Goal: Transaction & Acquisition: Obtain resource

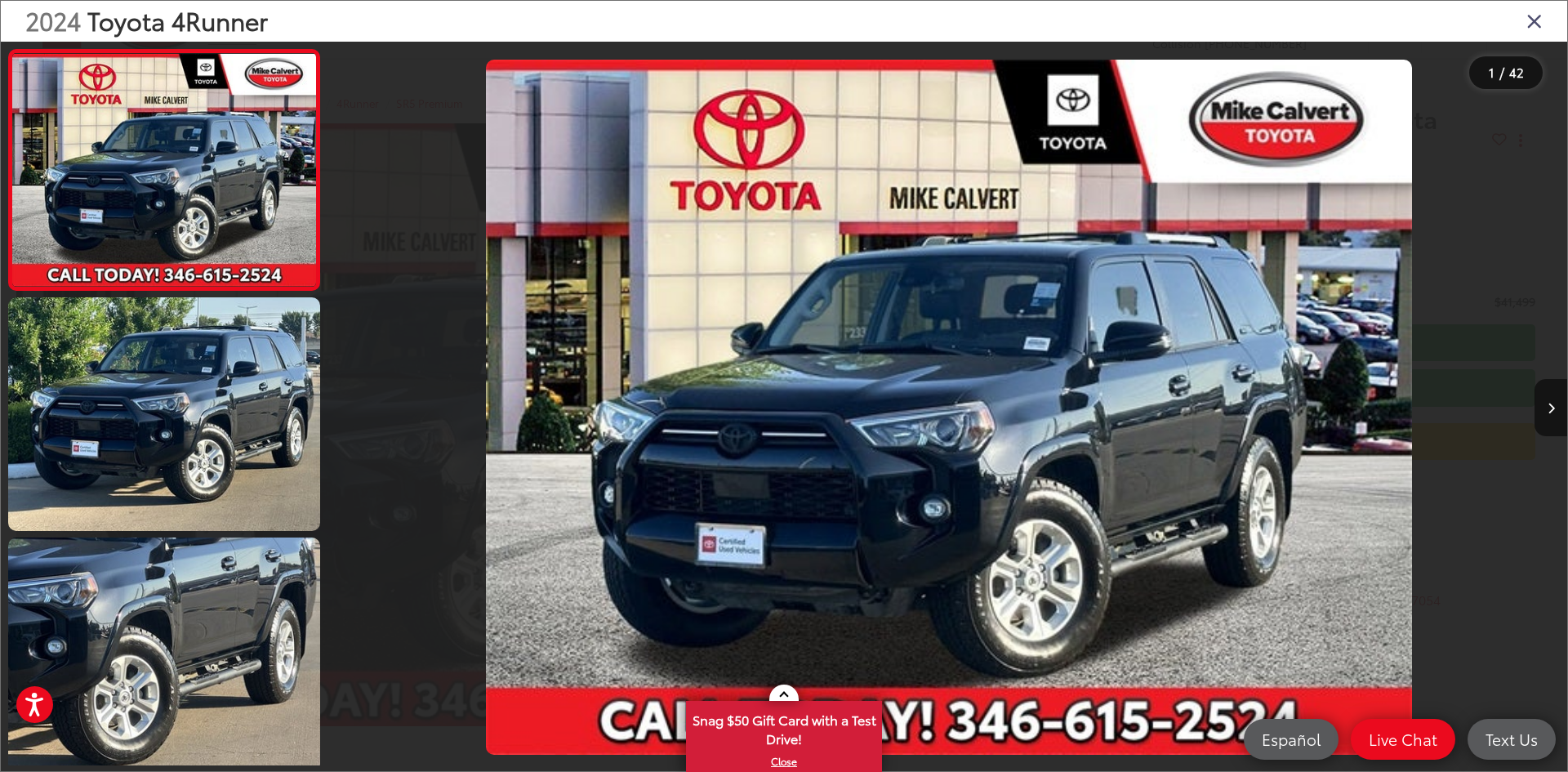
click at [1542, 31] on div "2024 Toyota 4Runner" at bounding box center [784, 21] width 1566 height 41
click at [1530, 22] on icon "Close gallery" at bounding box center [1534, 20] width 16 height 21
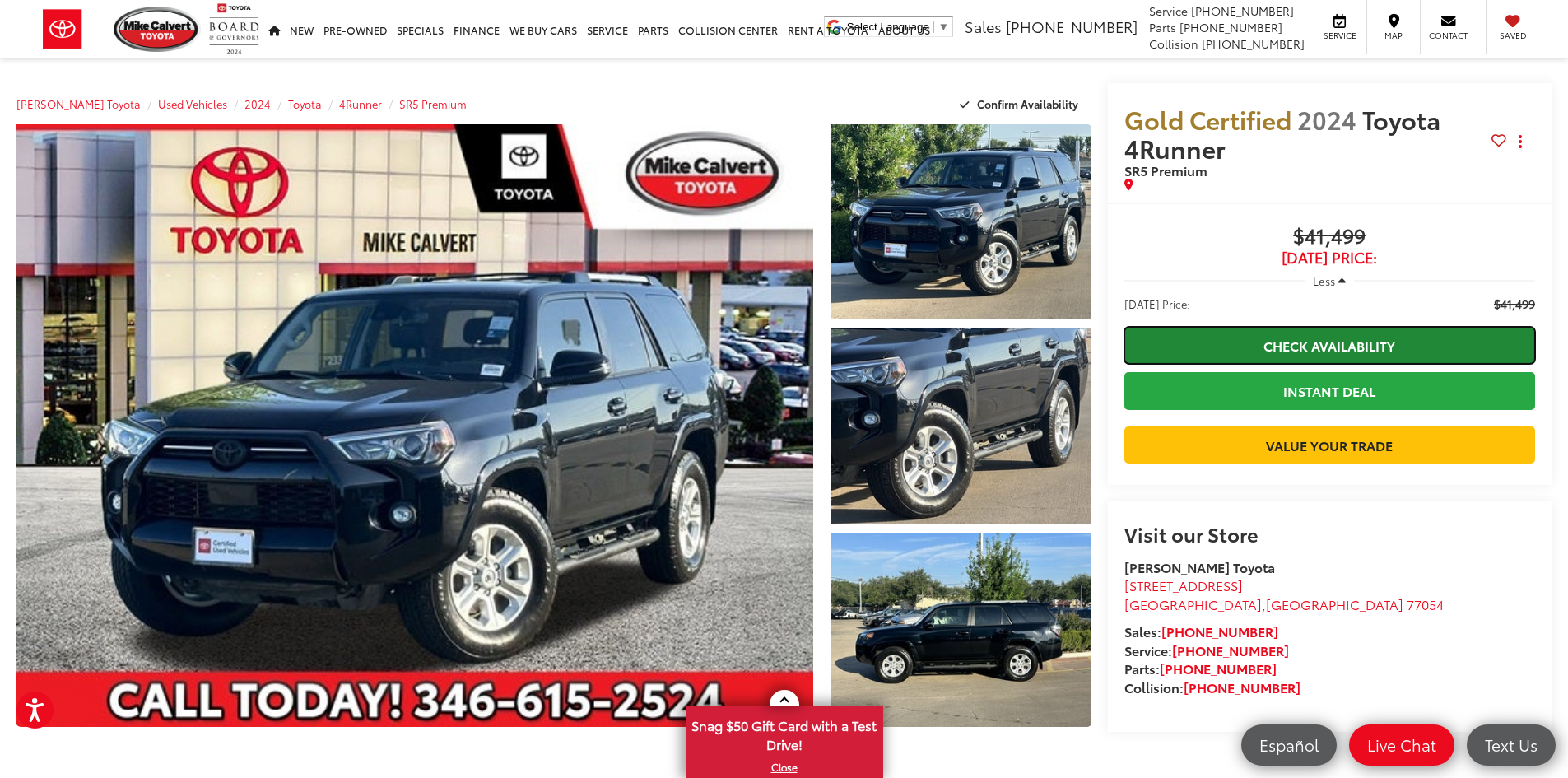
click at [1202, 350] on link "Check Availability" at bounding box center [1329, 345] width 410 height 37
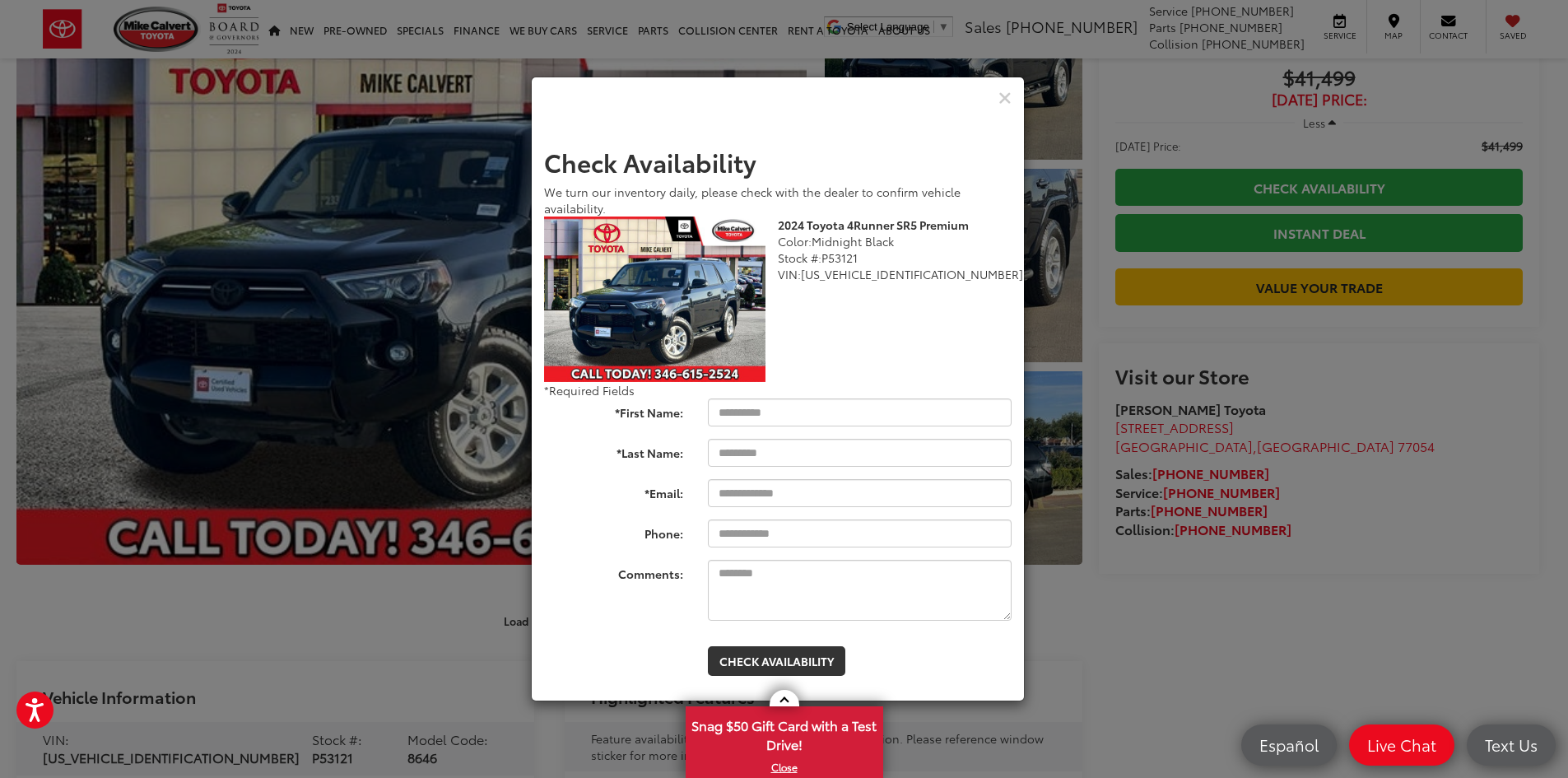
scroll to position [165, 0]
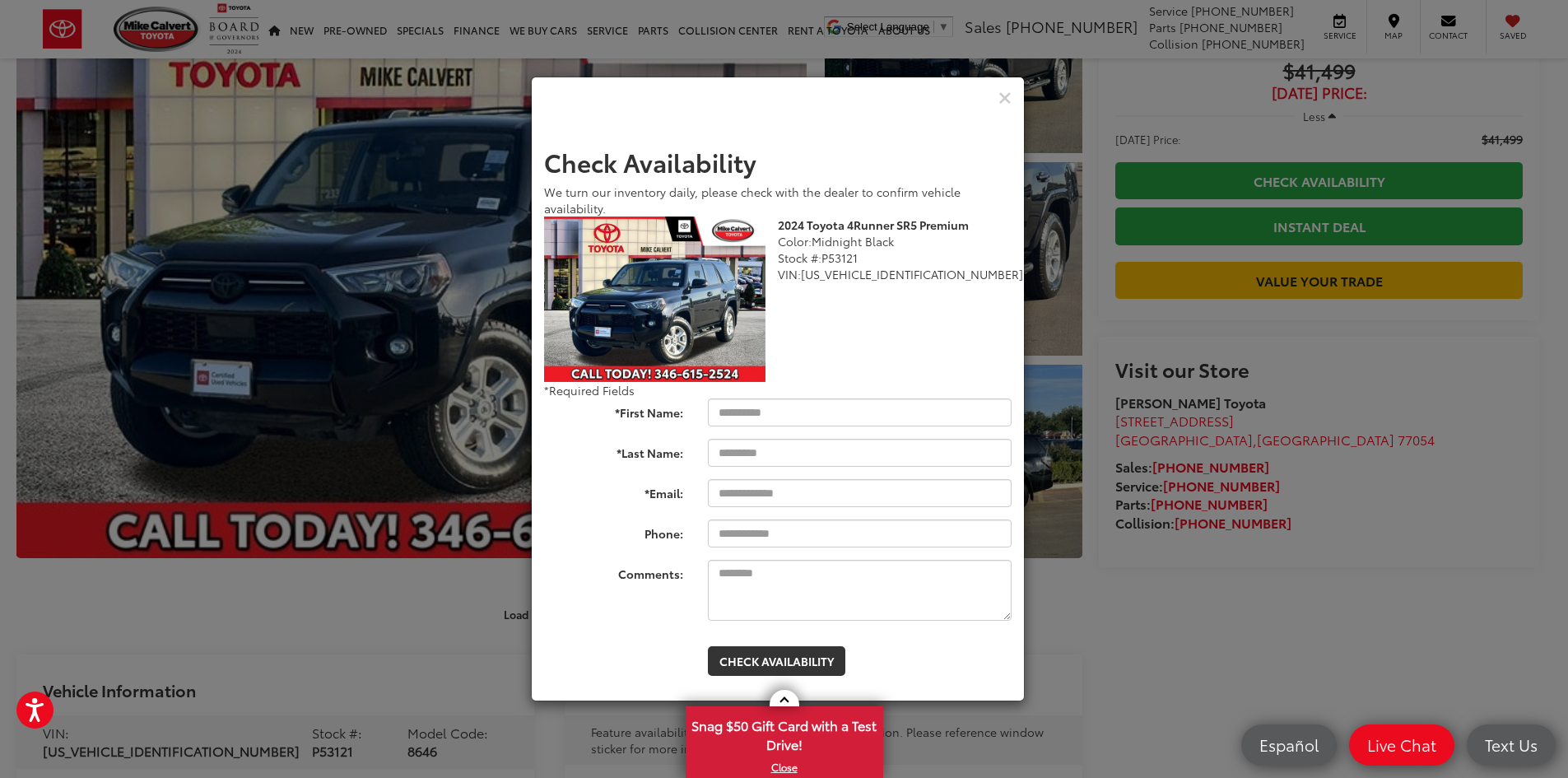
click at [923, 329] on div "2024 Toyota 4Runner SR5 Premium Color: Midnight Black Stock #: P53121 VIN: [US_…" at bounding box center [777, 299] width 492 height 167
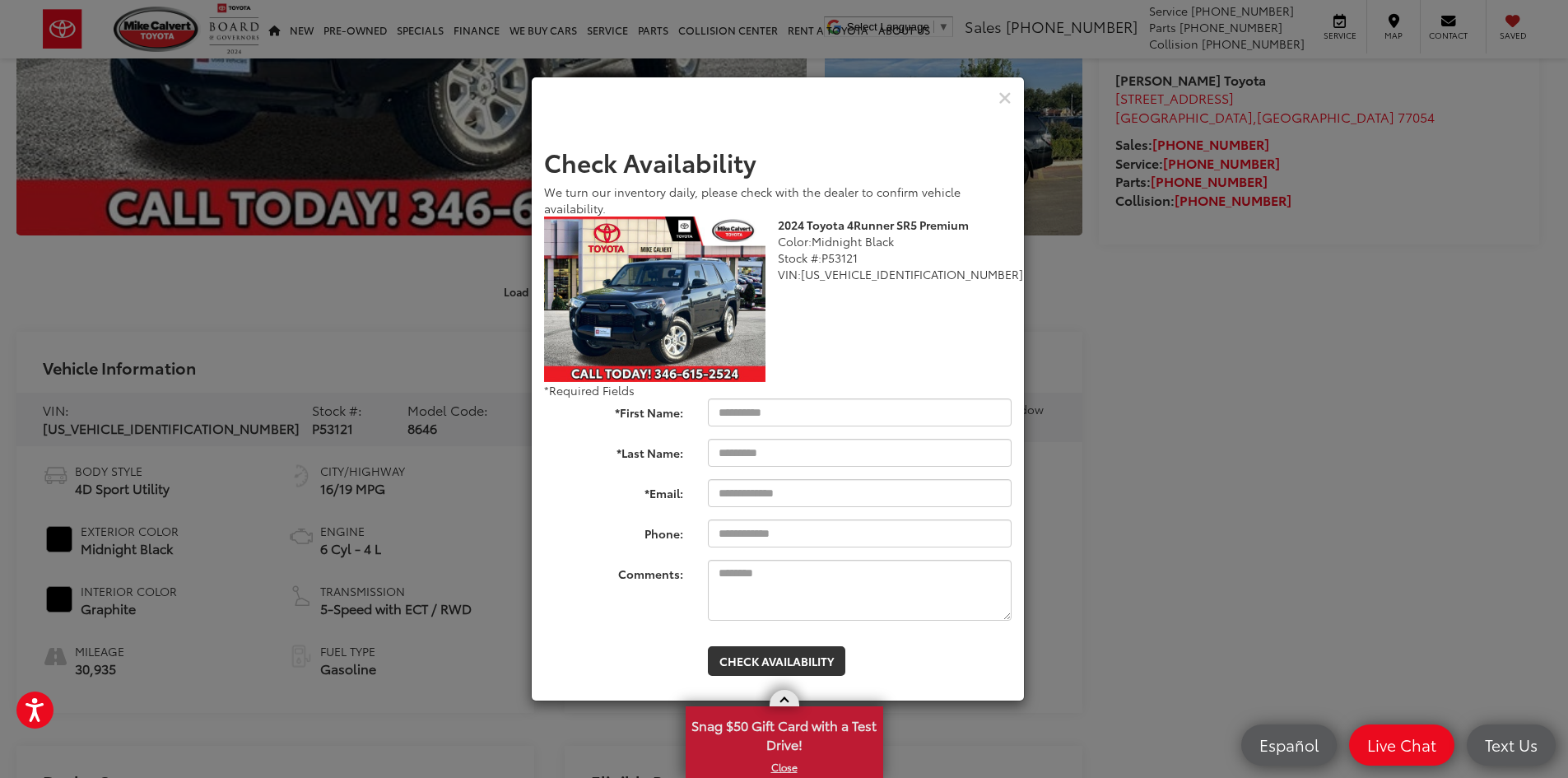
scroll to position [494, 0]
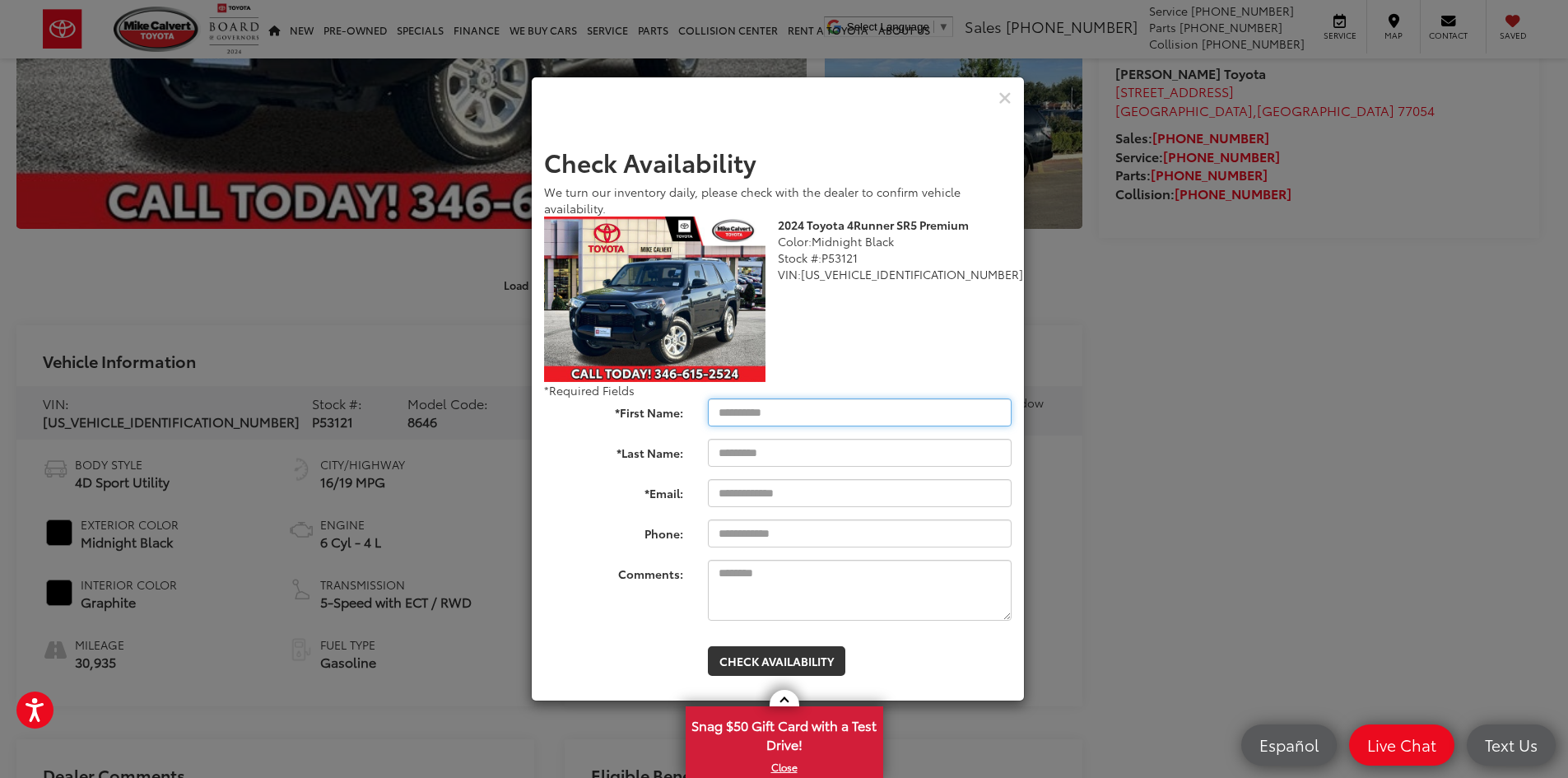
click at [758, 410] on input "*First Name:" at bounding box center [859, 412] width 303 height 28
type input "****"
type input "**********"
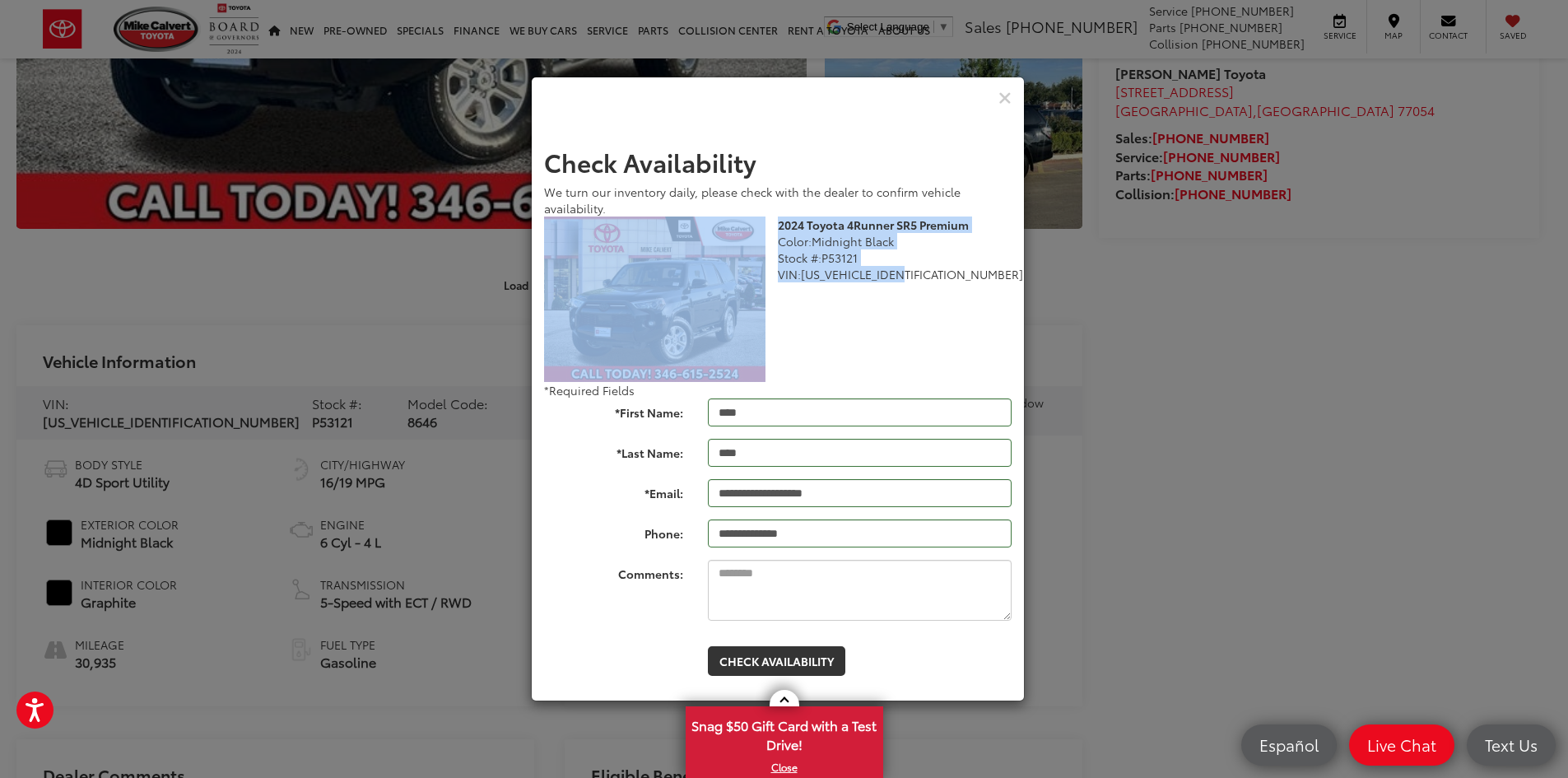
drag, startPoint x: 907, startPoint y: 304, endPoint x: 773, endPoint y: 233, distance: 151.6
click at [773, 233] on div "2024 Toyota 4Runner SR5 Premium Color: Midnight Black Stock #: P53121 VIN: [US_…" at bounding box center [777, 299] width 492 height 167
click at [841, 288] on div "2024 Toyota 4Runner SR5 Premium Color: Midnight Black Stock #: P53121 VIN: [US_…" at bounding box center [777, 299] width 492 height 167
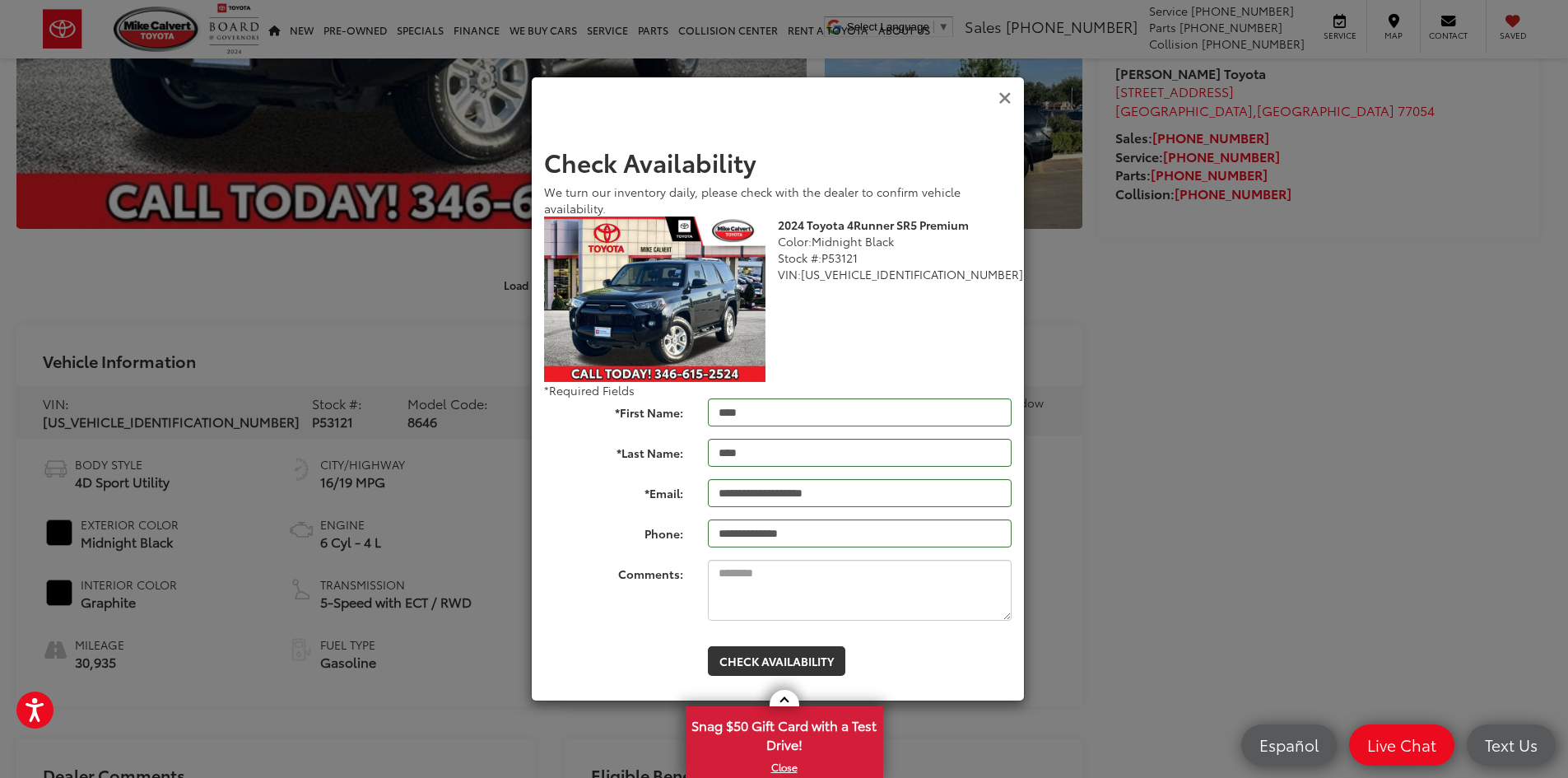
click at [999, 104] on icon "Close" at bounding box center [1006, 98] width 13 height 17
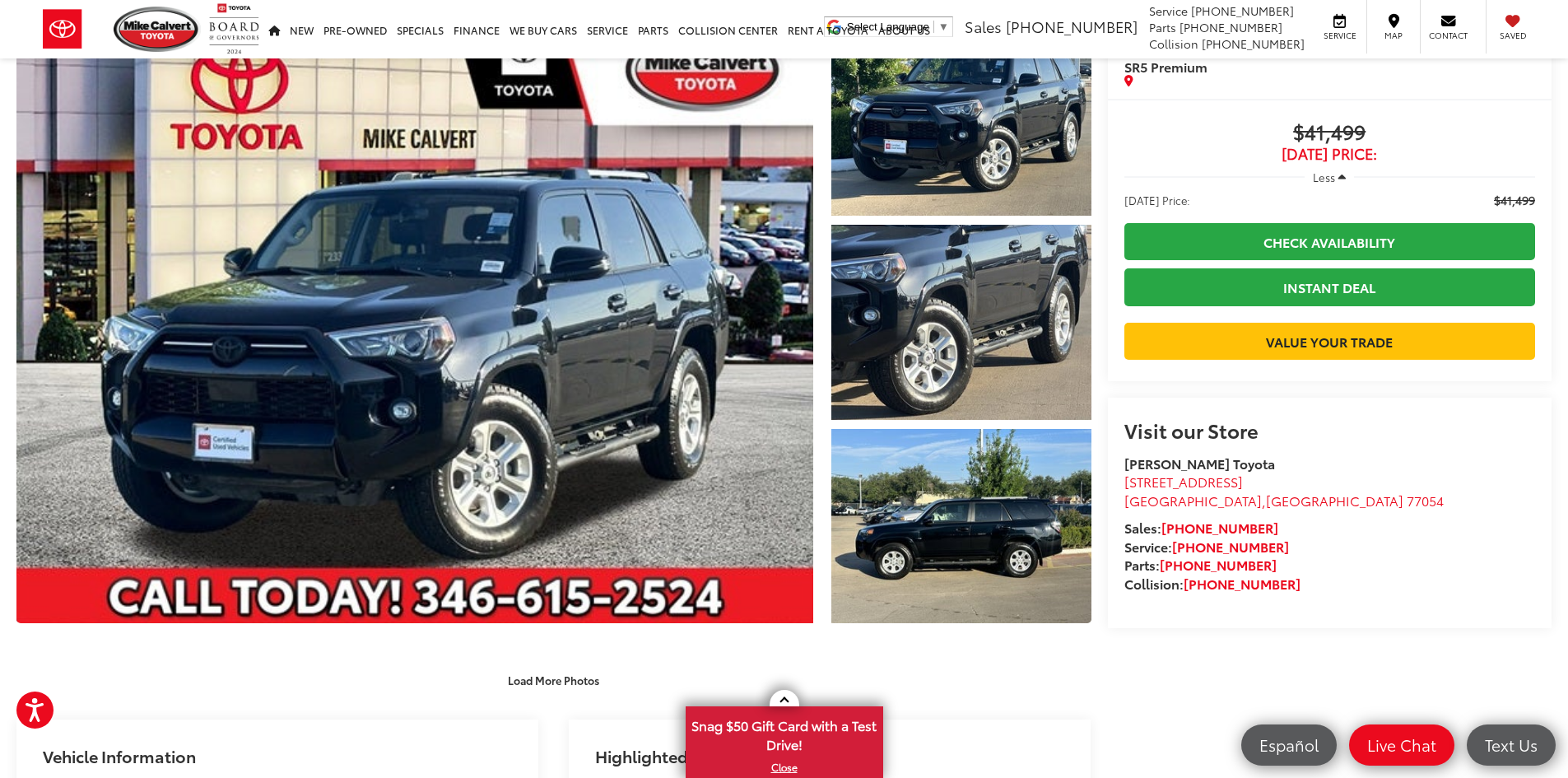
scroll to position [82, 0]
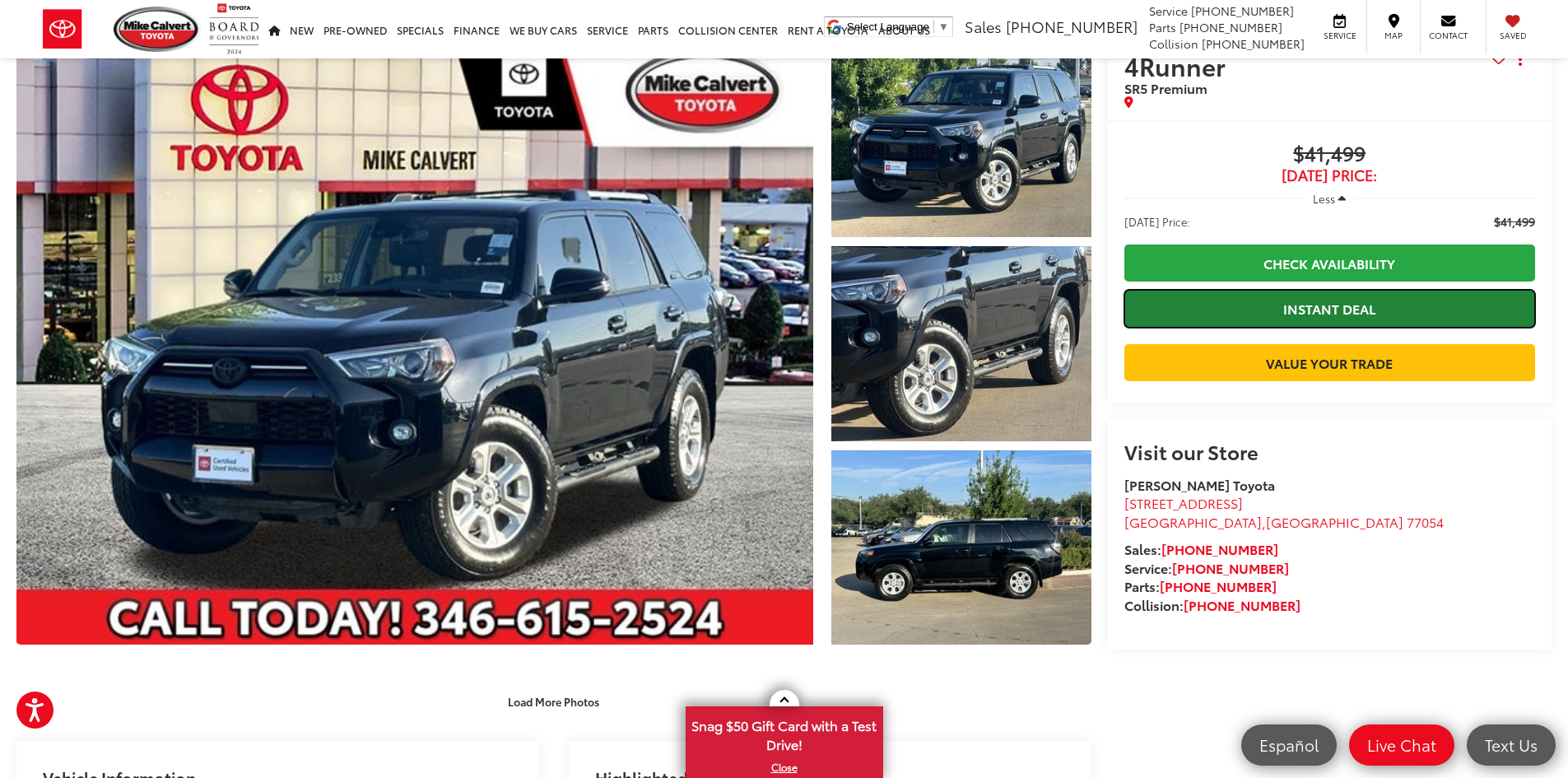
click at [1294, 300] on link "Instant Deal" at bounding box center [1329, 308] width 410 height 37
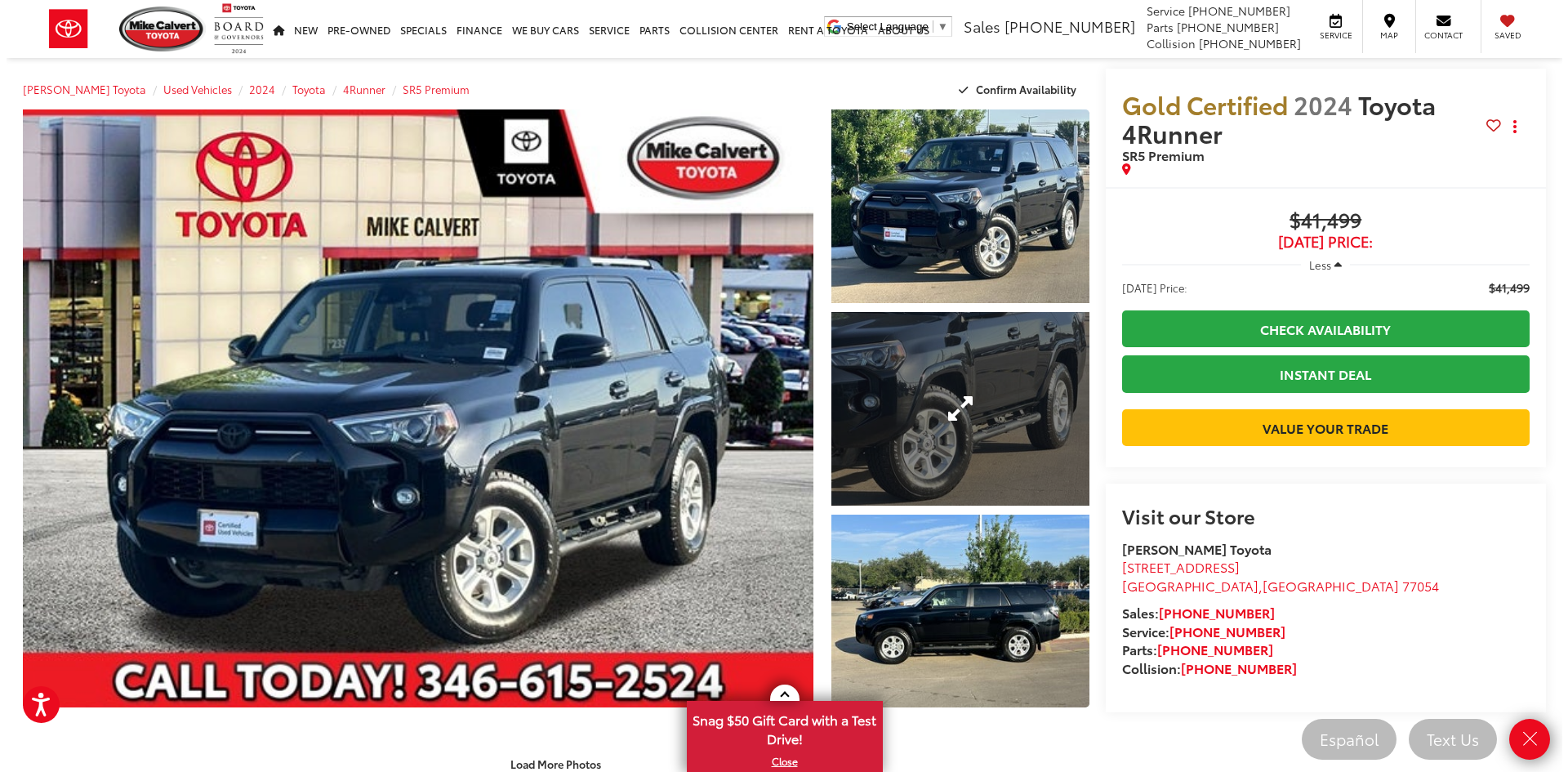
scroll to position [0, 0]
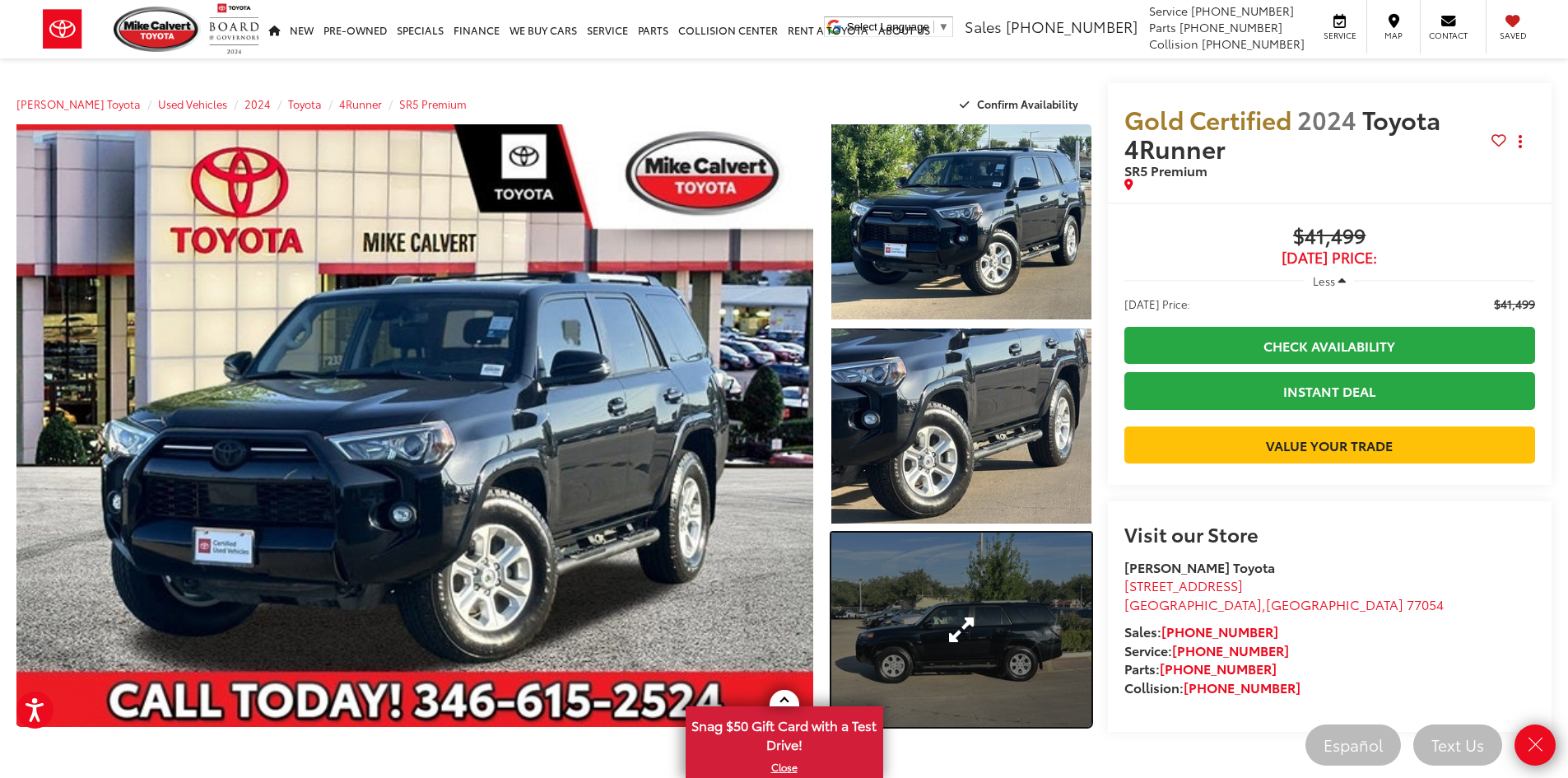
click at [1041, 617] on link "Expand Photo 3" at bounding box center [961, 630] width 260 height 195
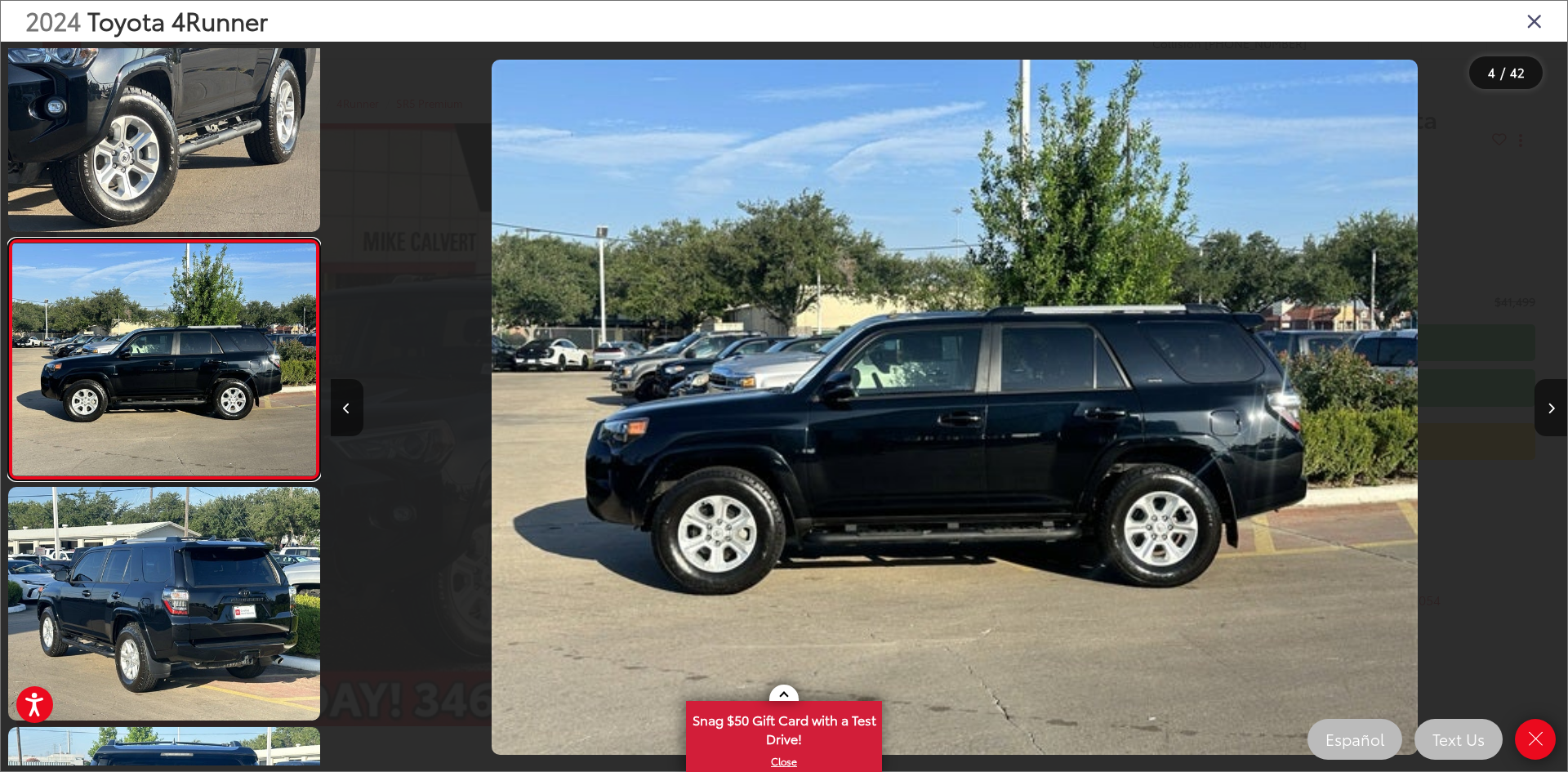
scroll to position [0, 3709]
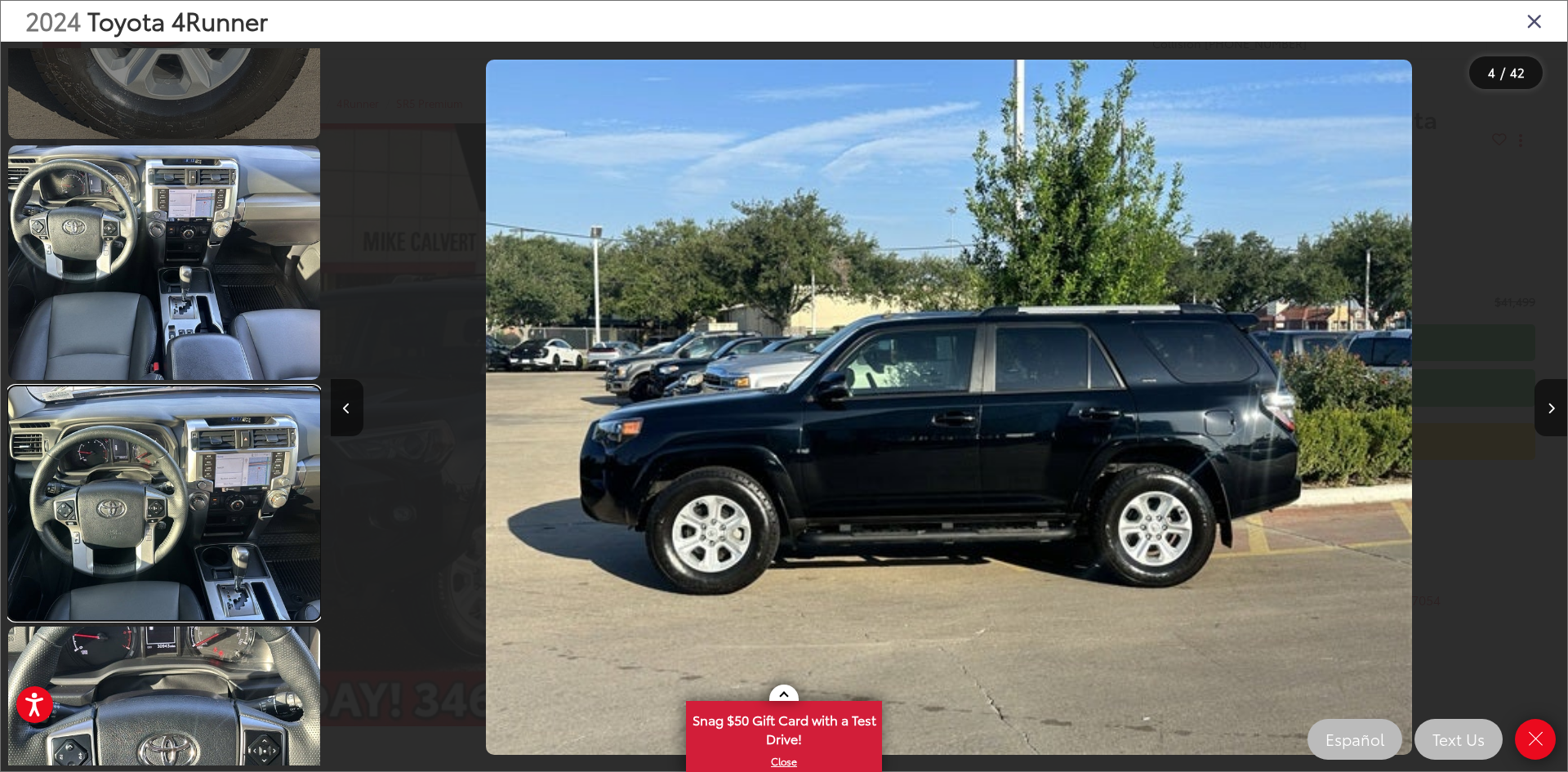
click at [195, 501] on link at bounding box center [164, 503] width 311 height 233
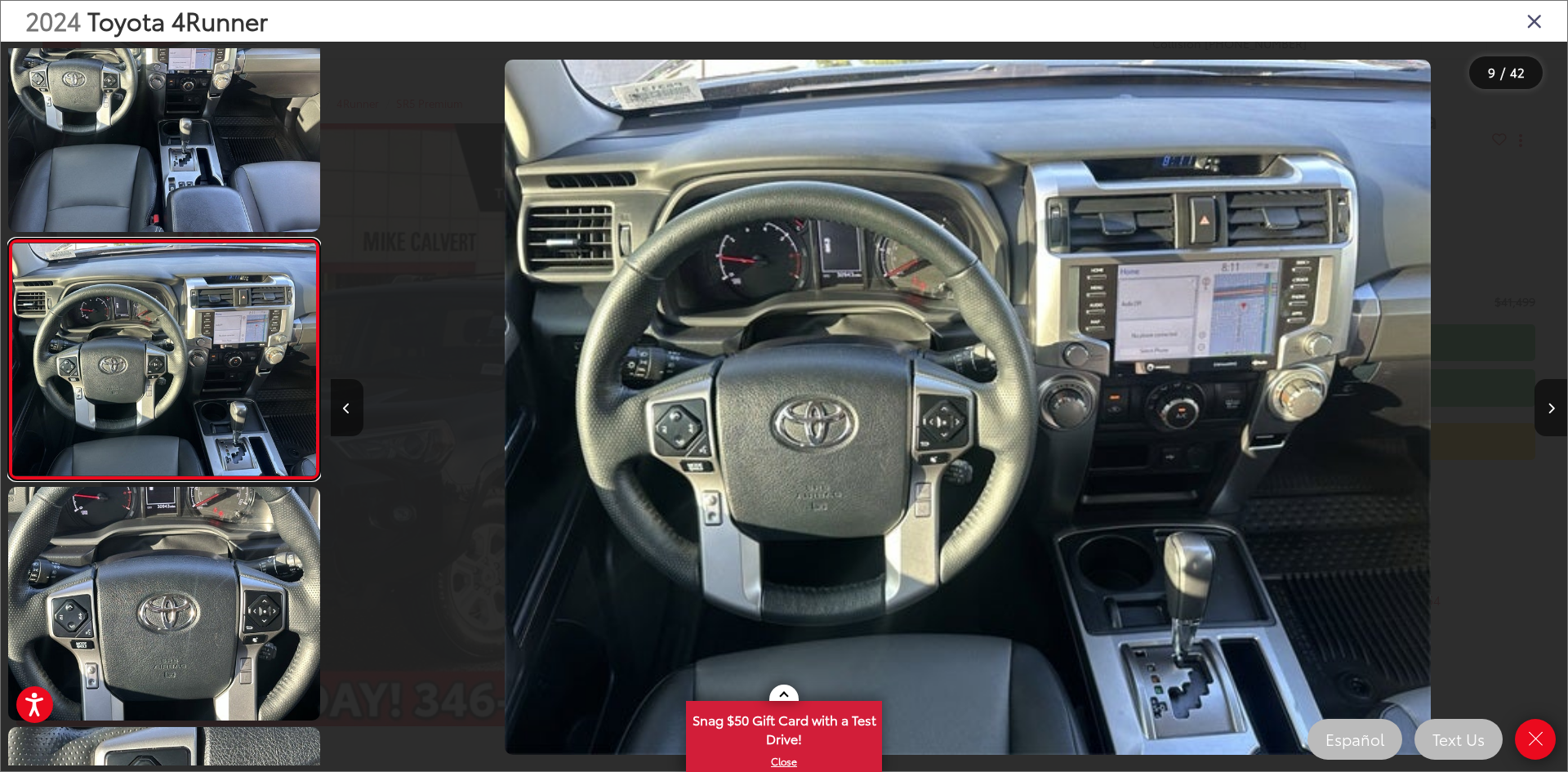
scroll to position [0, 9893]
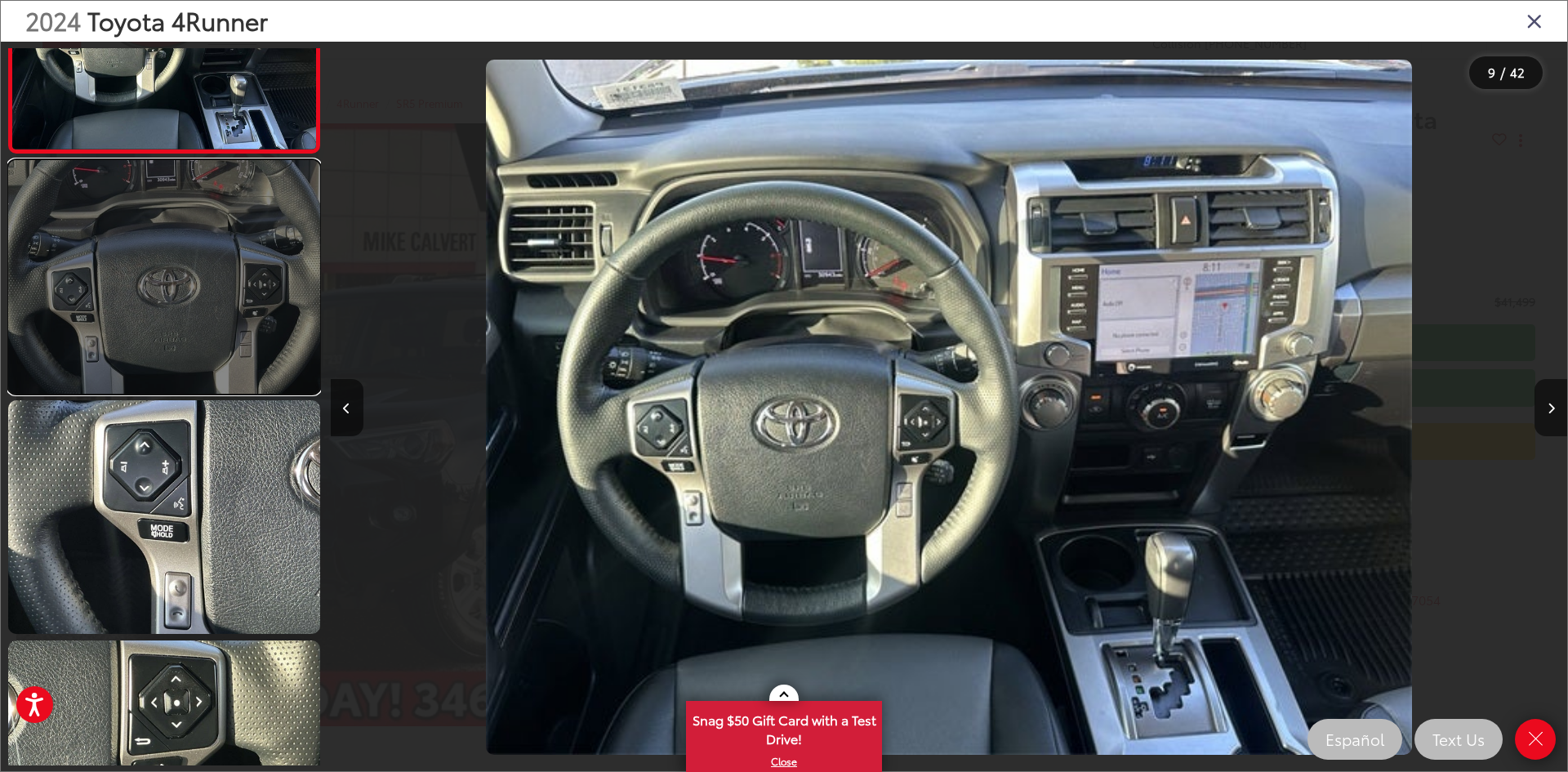
click at [170, 307] on link at bounding box center [164, 277] width 311 height 233
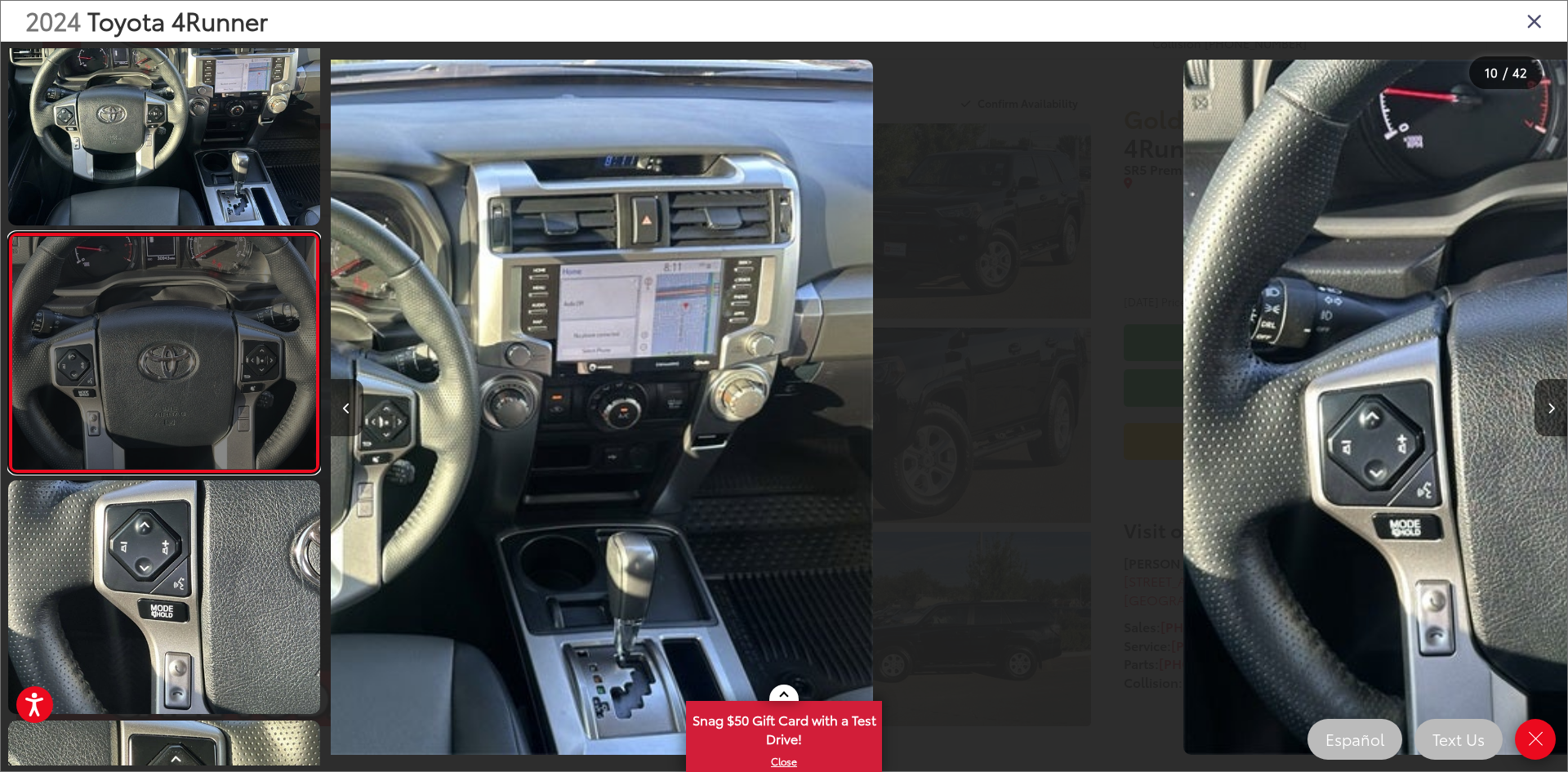
scroll to position [1973, 0]
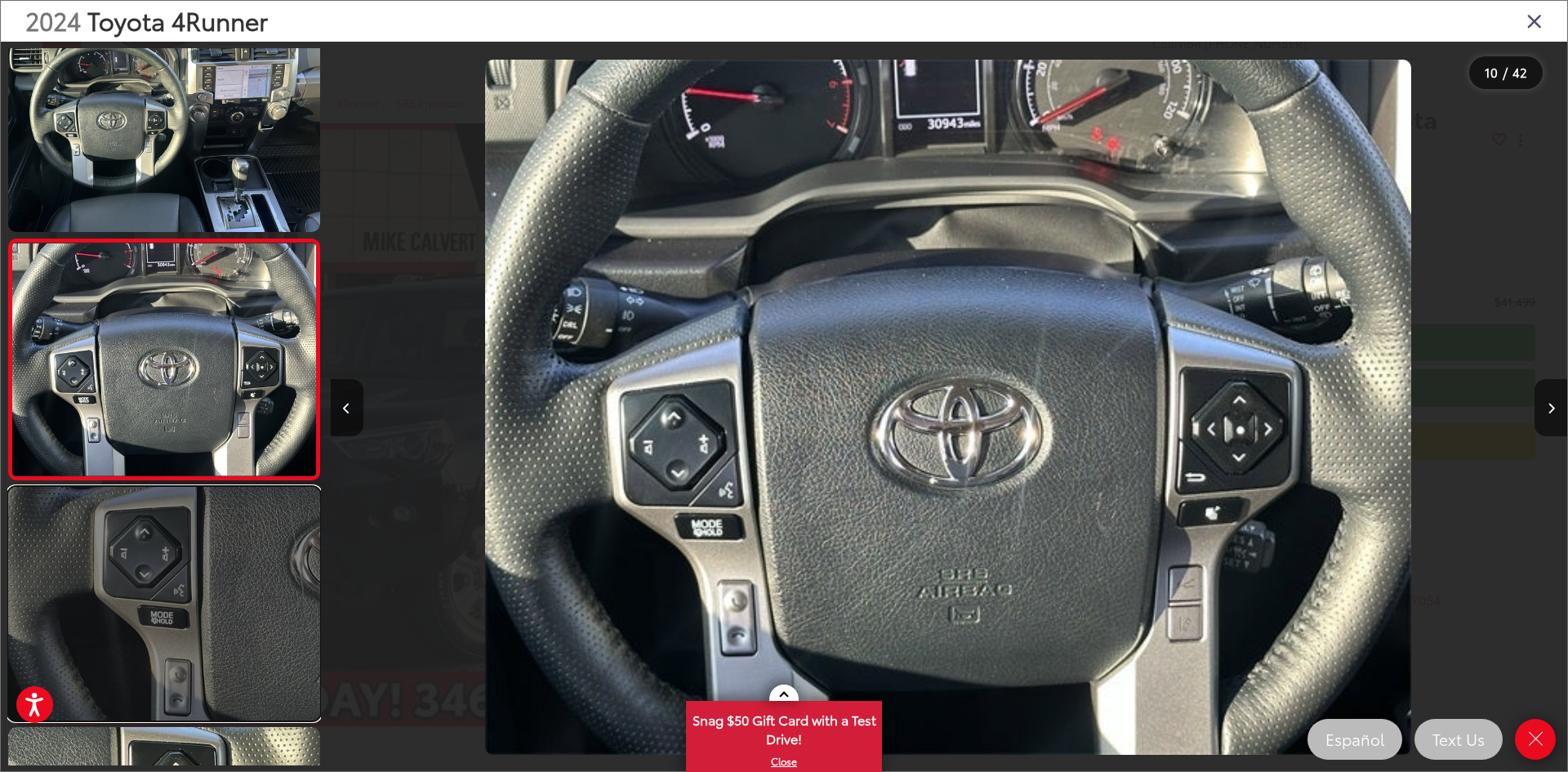
click at [201, 572] on link at bounding box center [164, 603] width 311 height 233
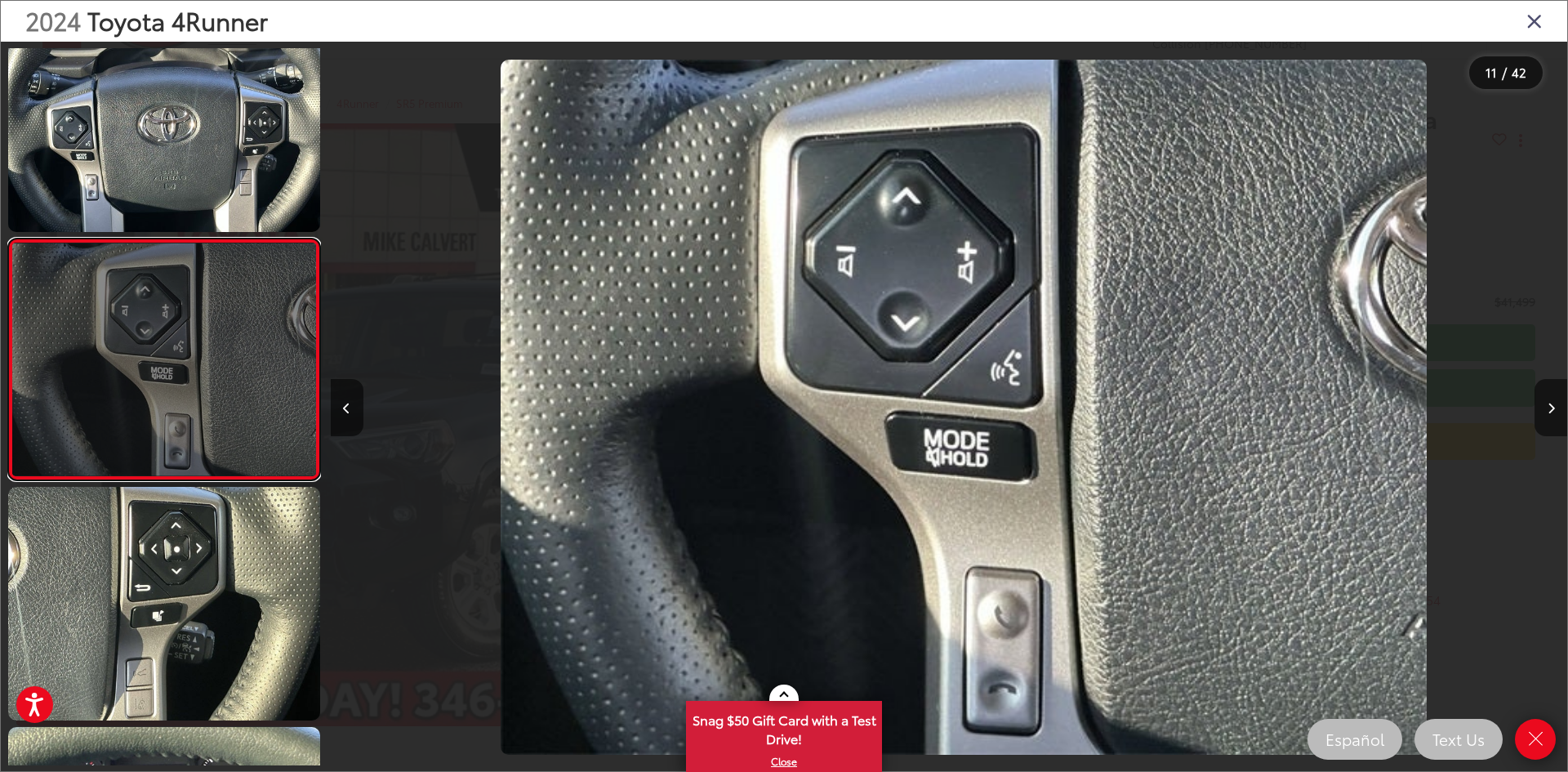
scroll to position [0, 12366]
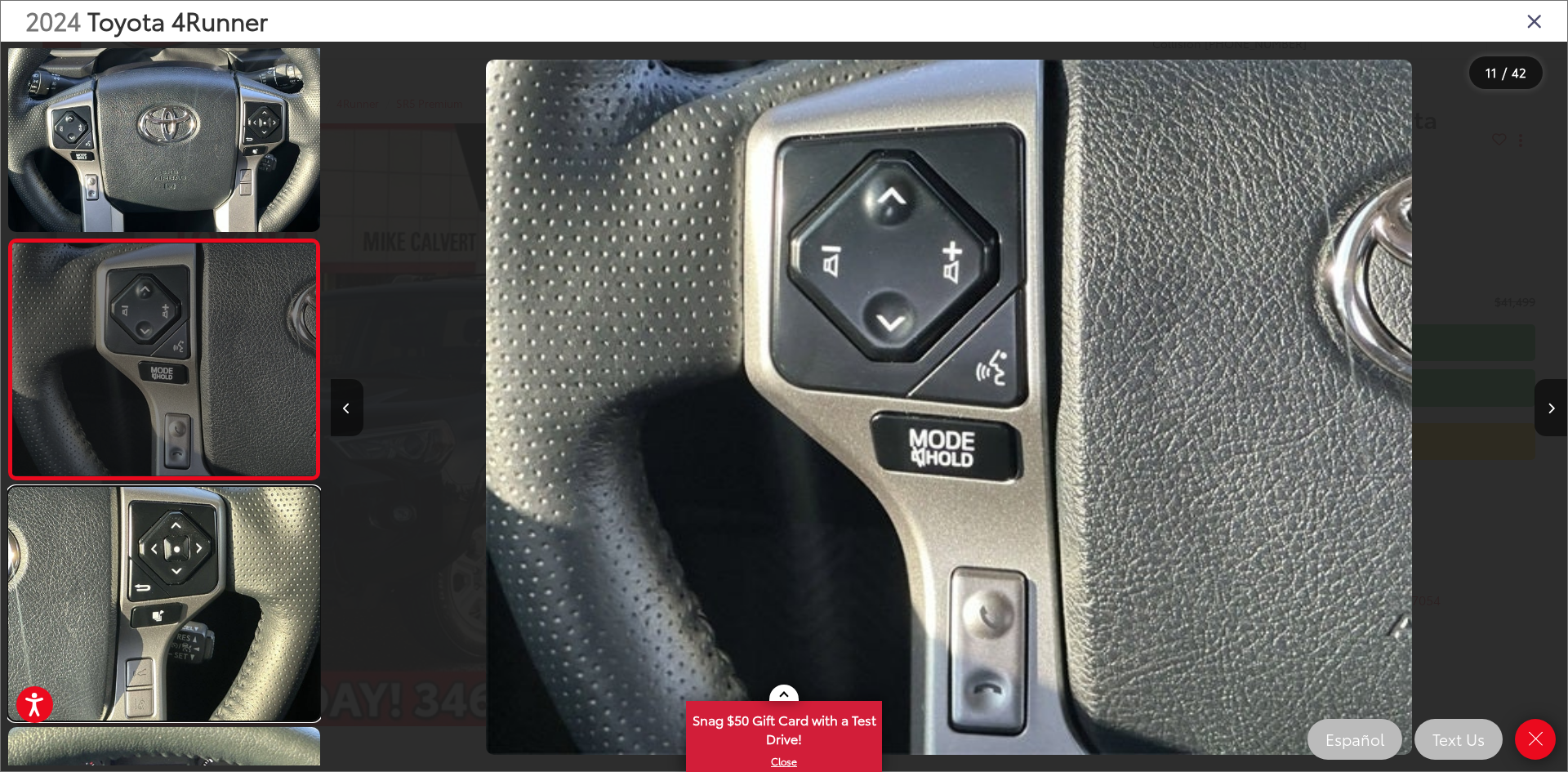
click at [201, 572] on link at bounding box center [164, 603] width 311 height 233
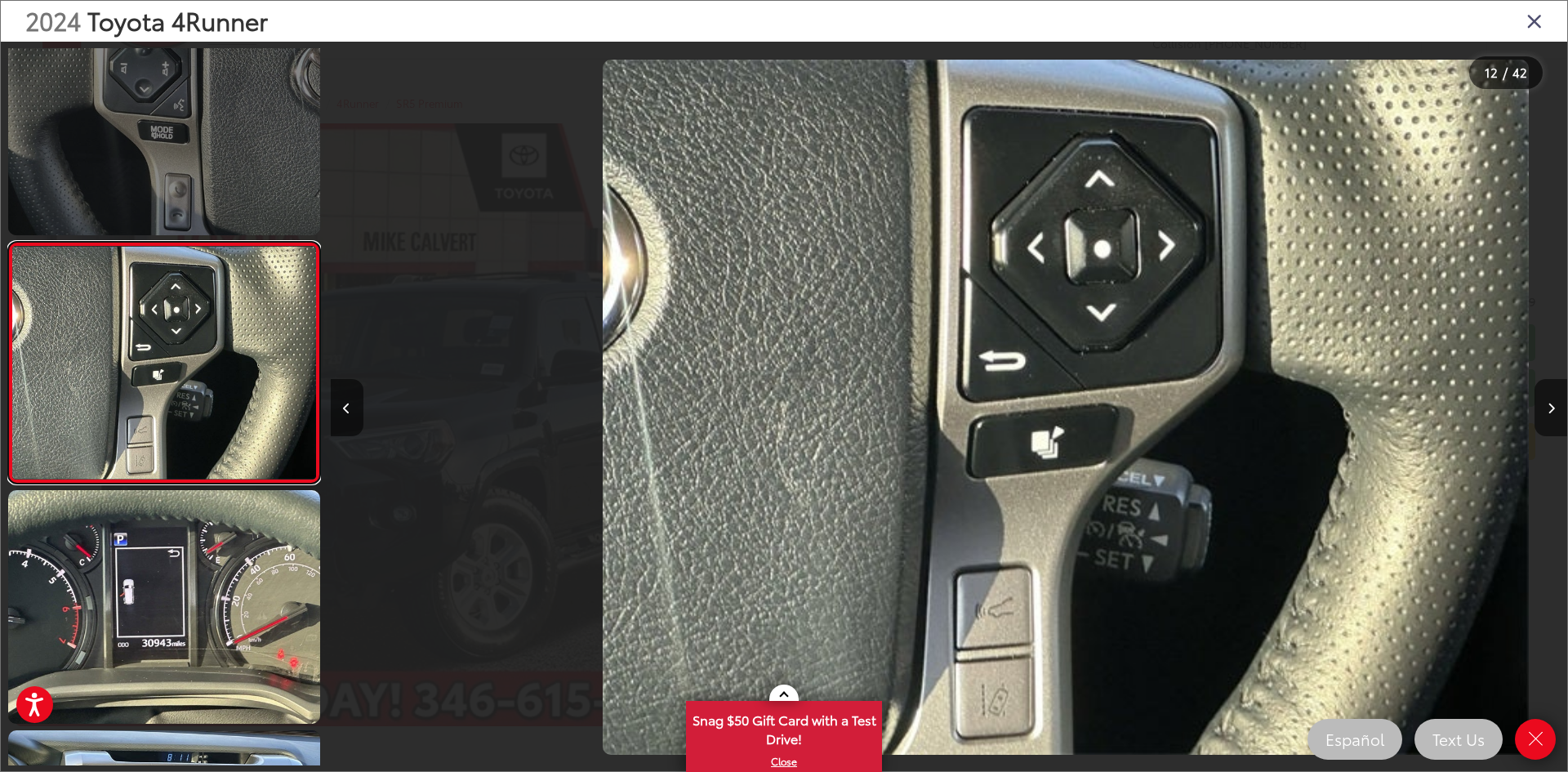
scroll to position [2453, 0]
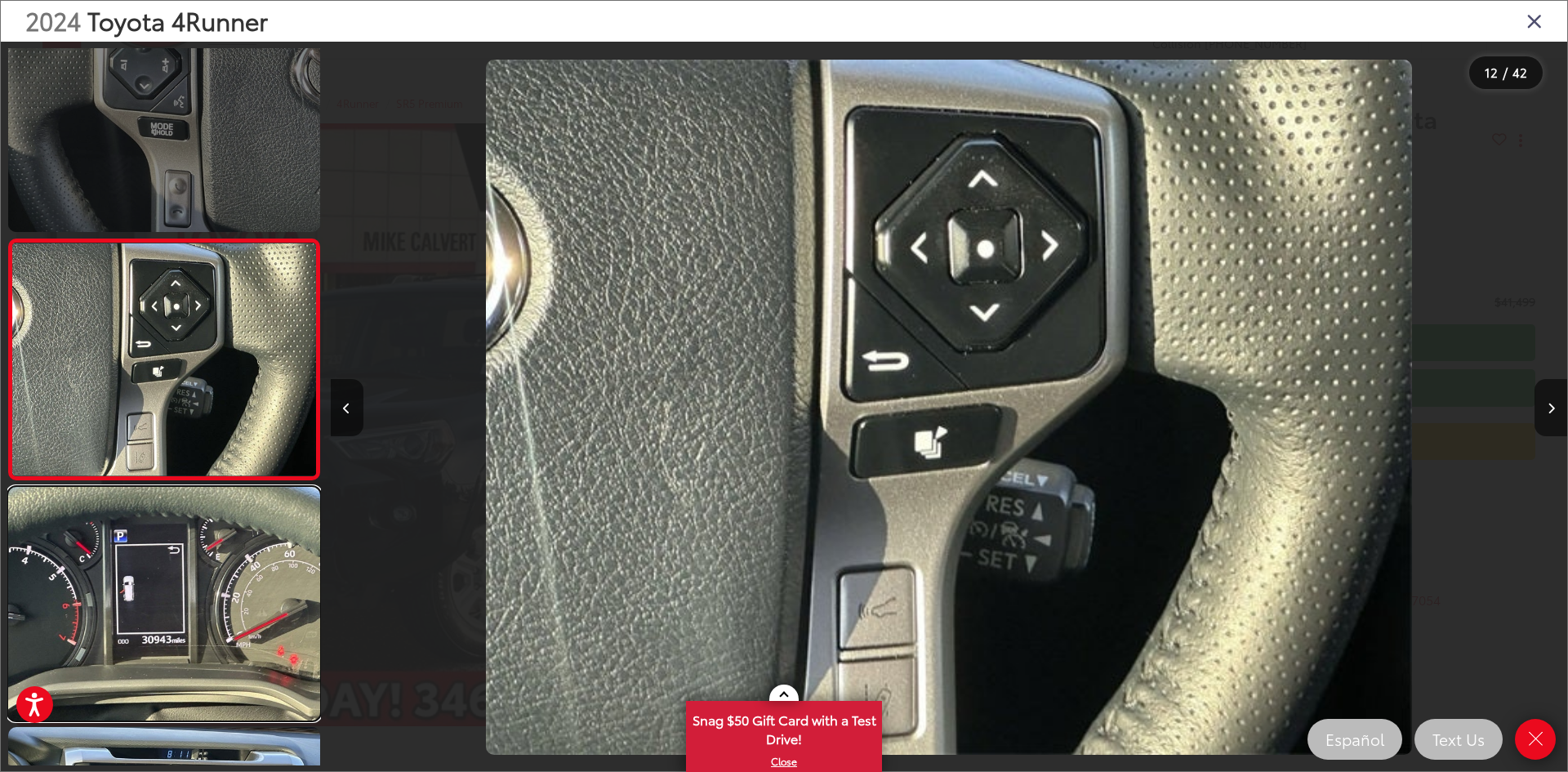
click at [201, 572] on link at bounding box center [164, 603] width 311 height 233
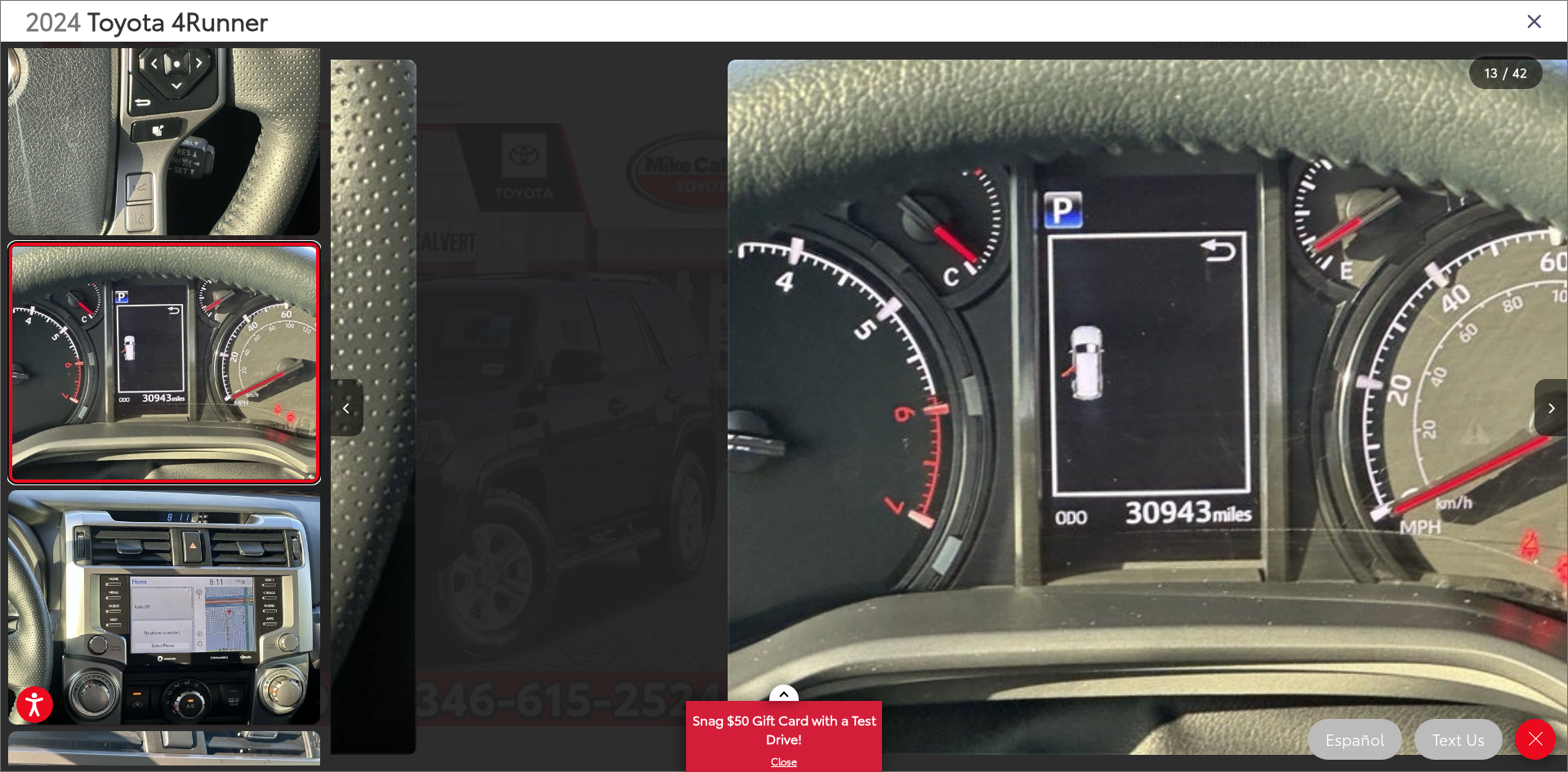
scroll to position [2692, 0]
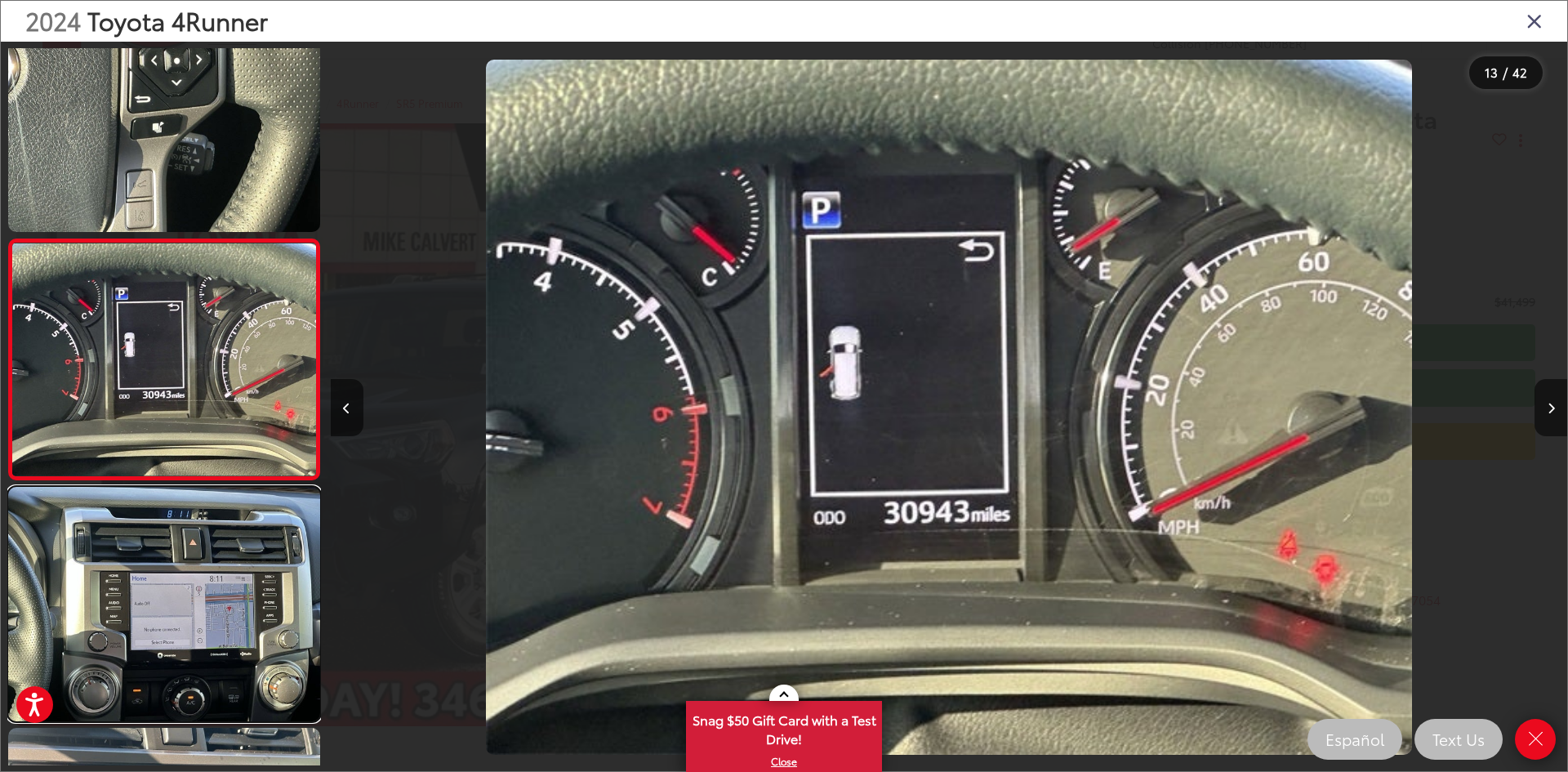
click at [201, 572] on link at bounding box center [164, 603] width 311 height 233
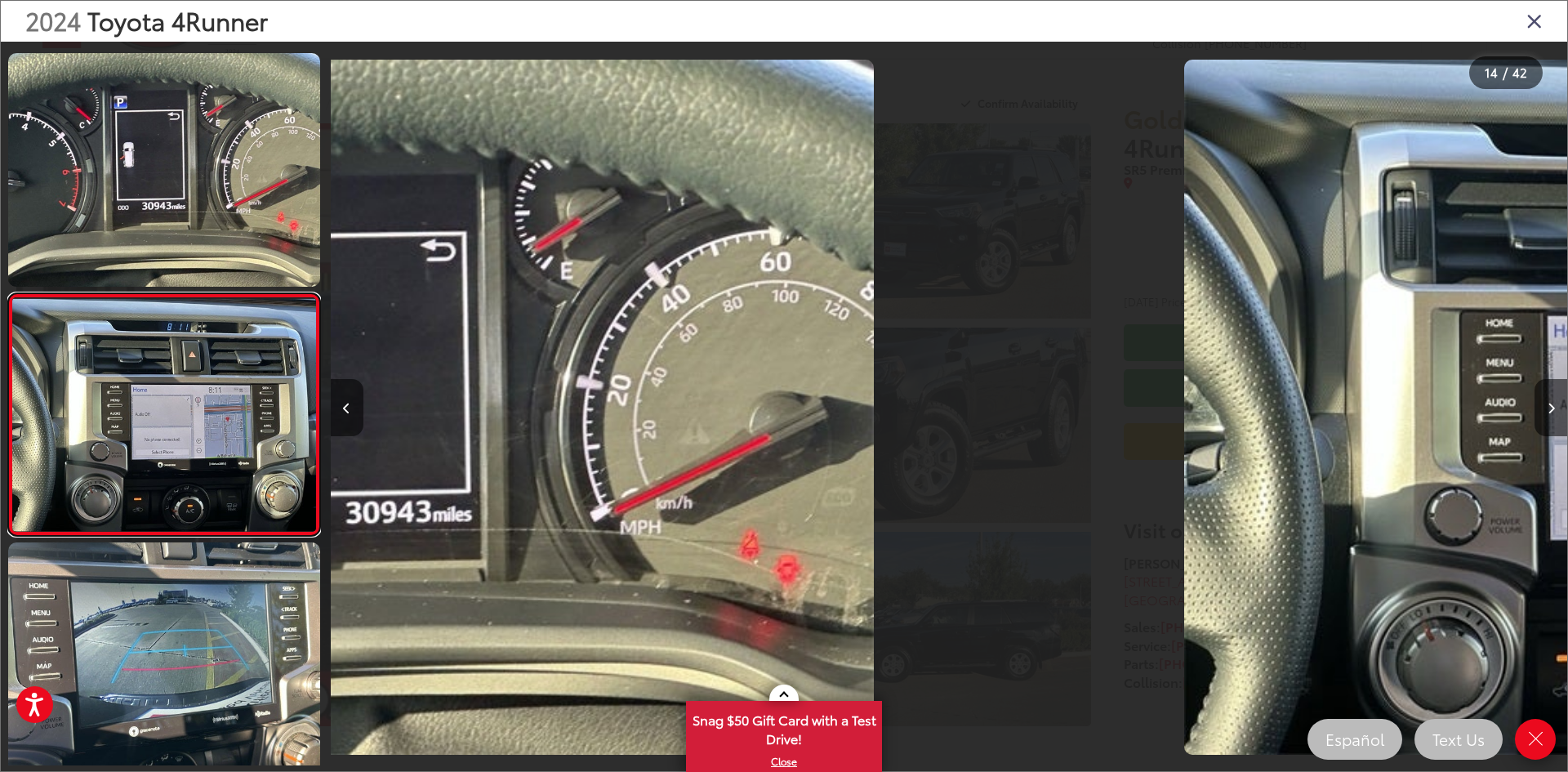
scroll to position [0, 0]
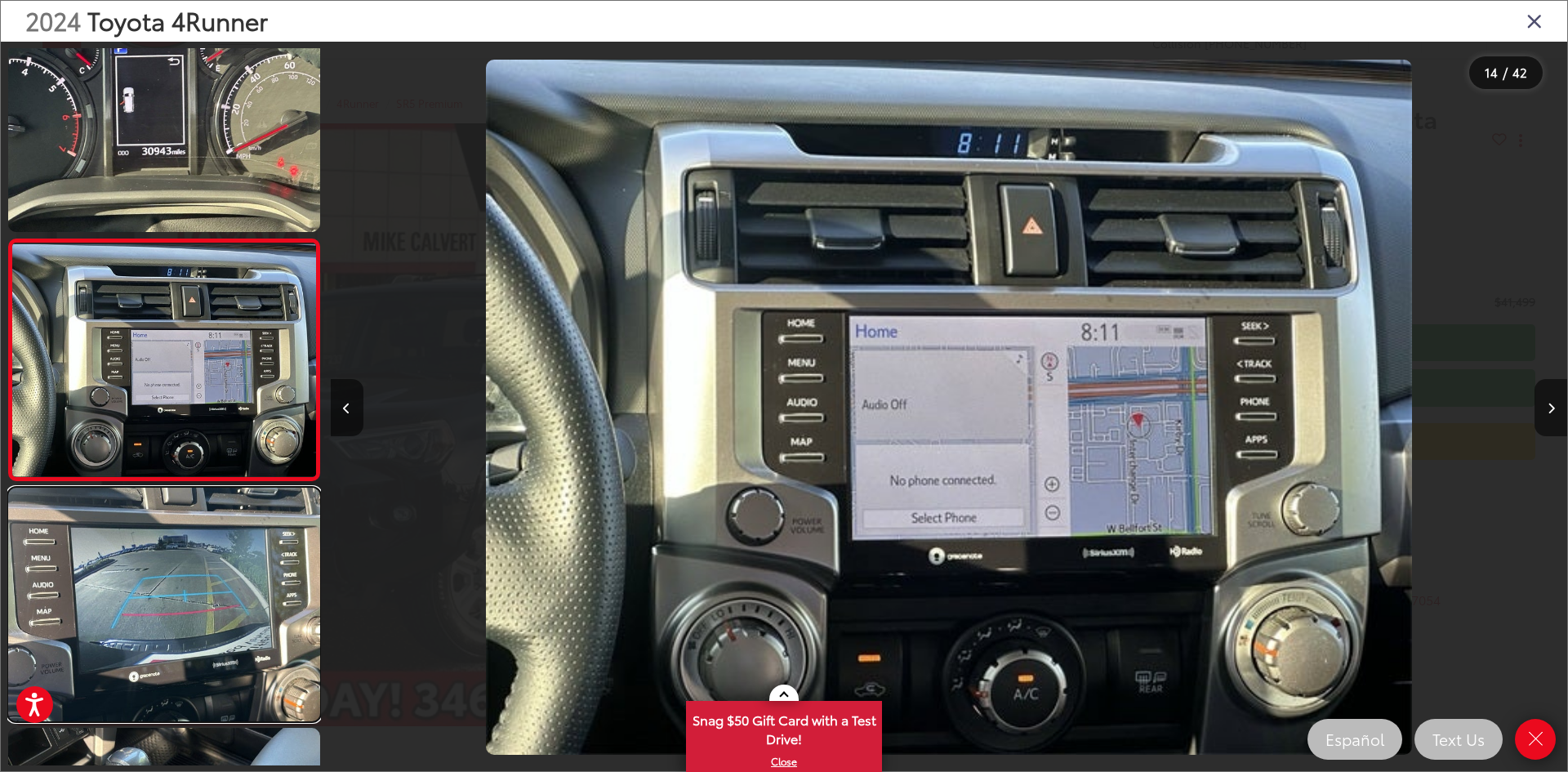
click at [201, 572] on link at bounding box center [164, 604] width 311 height 233
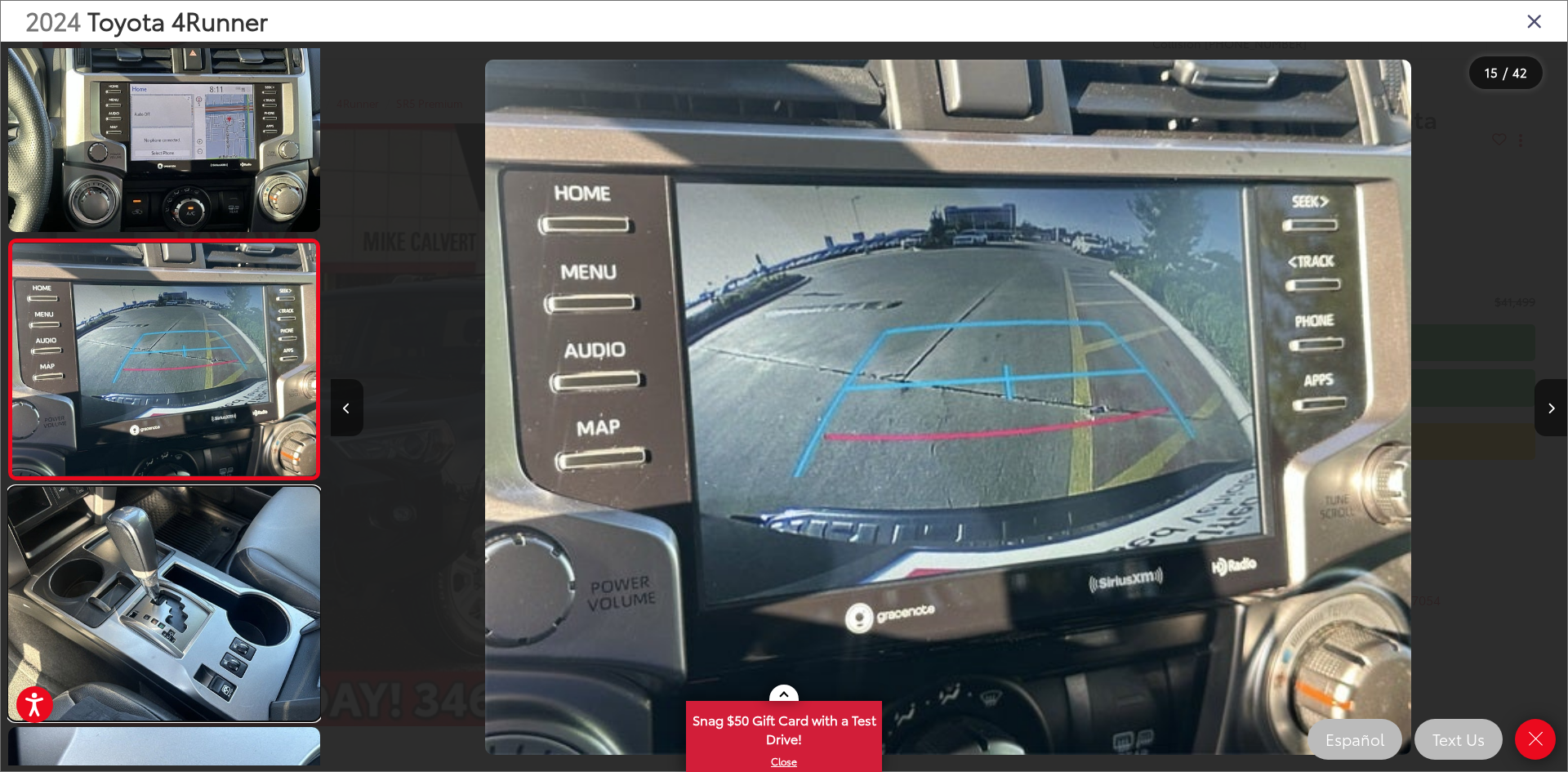
click at [201, 572] on link at bounding box center [164, 603] width 311 height 233
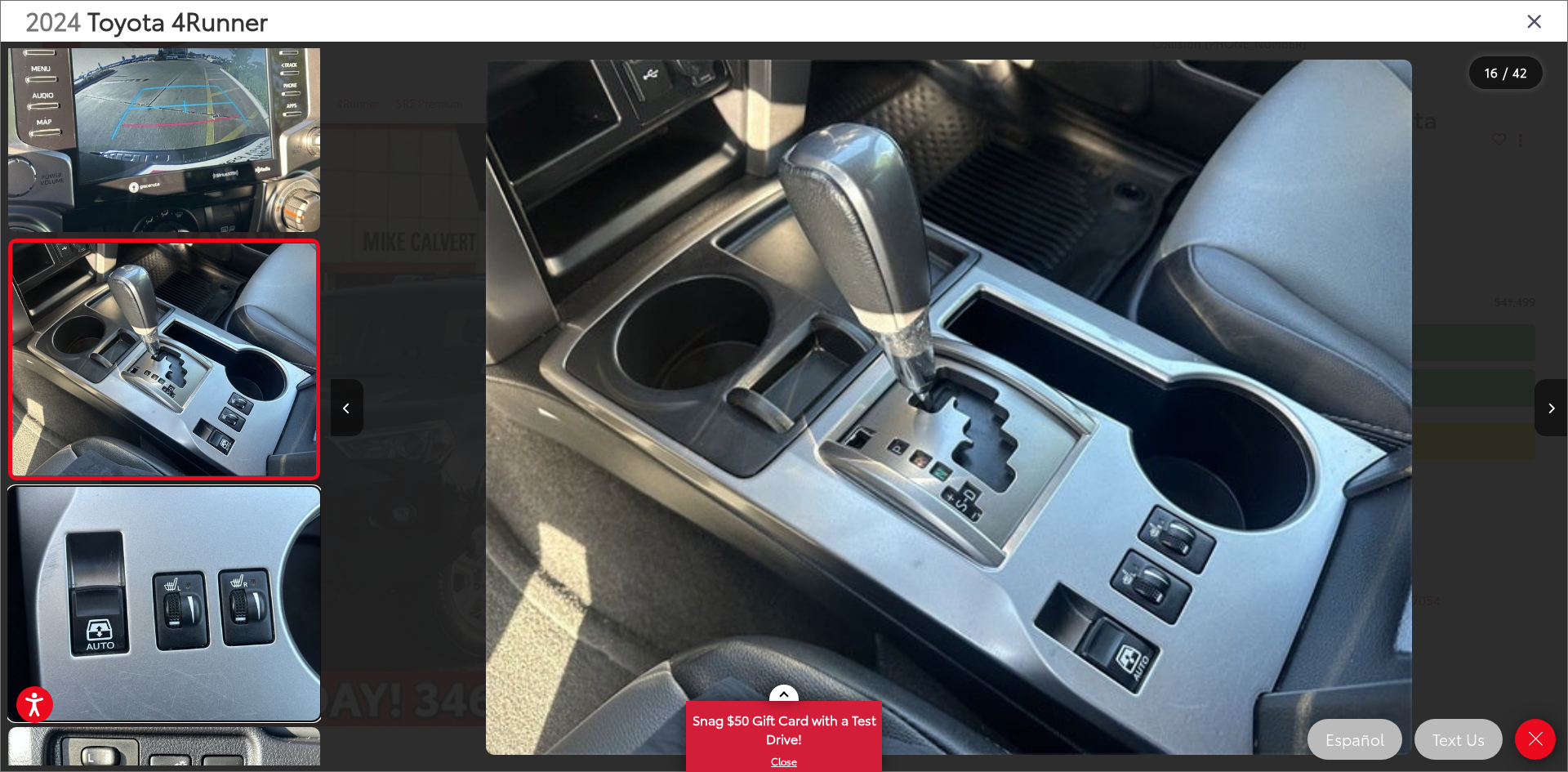
click at [201, 572] on link at bounding box center [164, 603] width 311 height 233
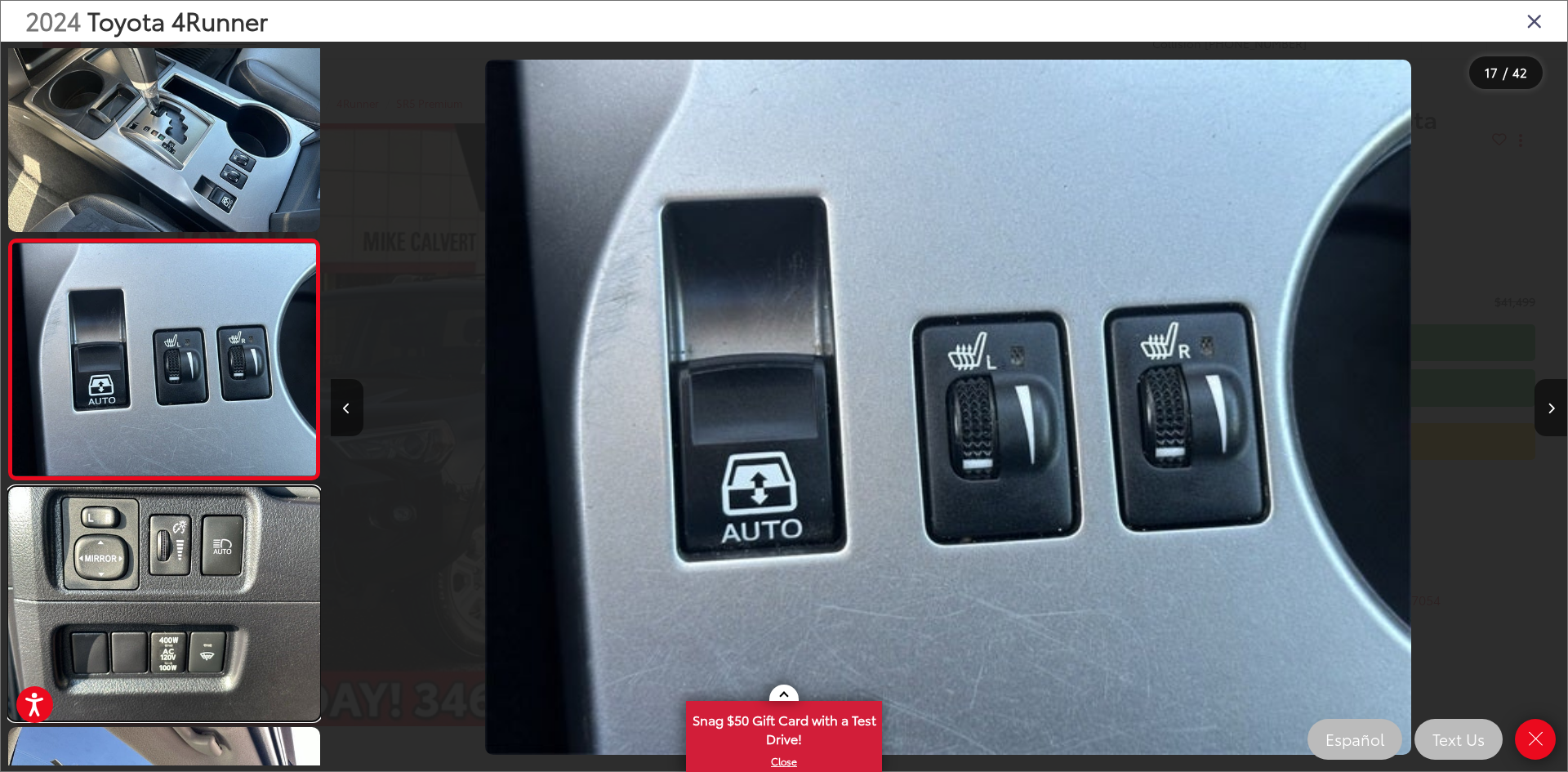
click at [201, 572] on link at bounding box center [164, 603] width 311 height 233
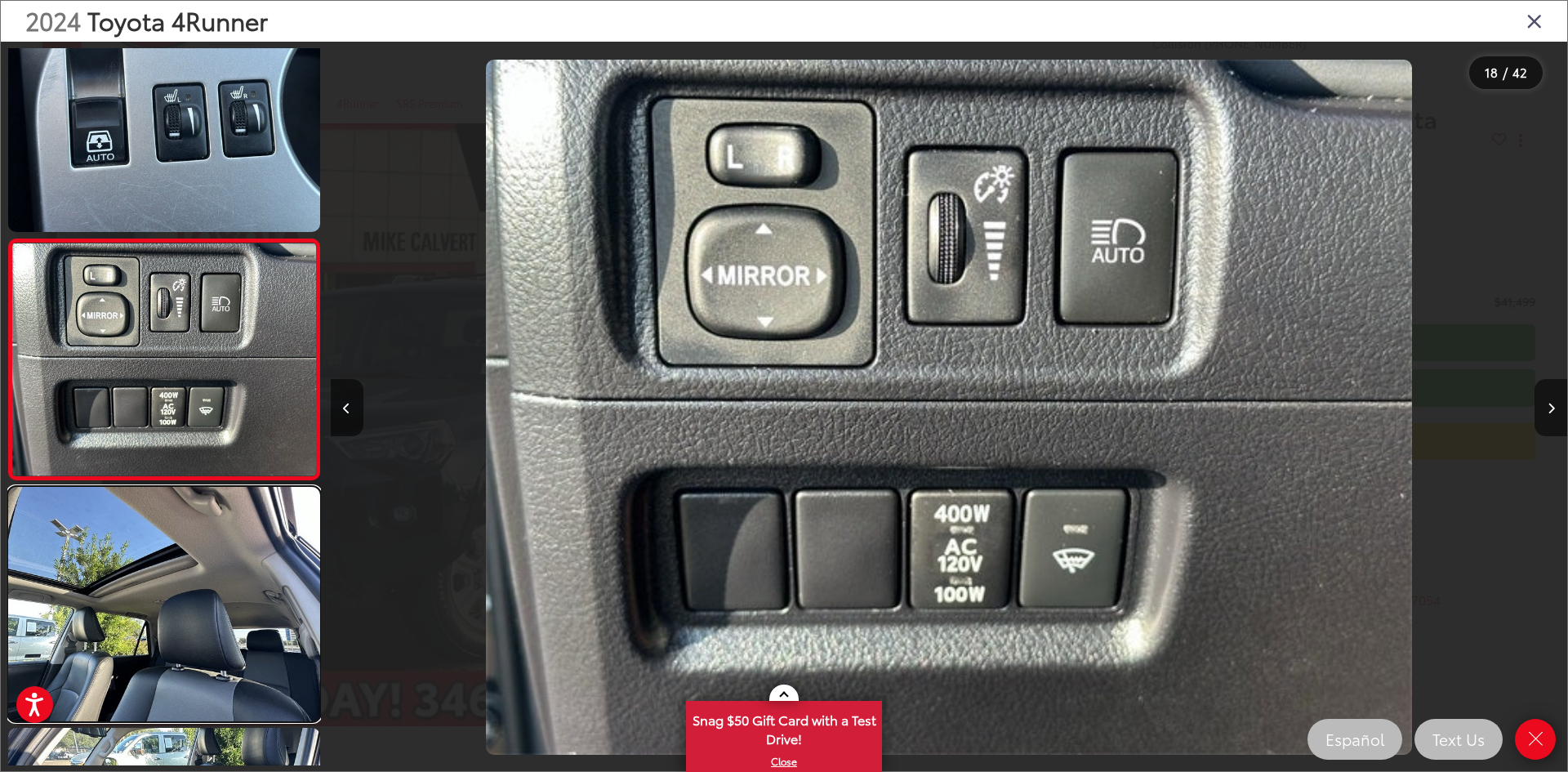
click at [201, 572] on link at bounding box center [164, 603] width 311 height 233
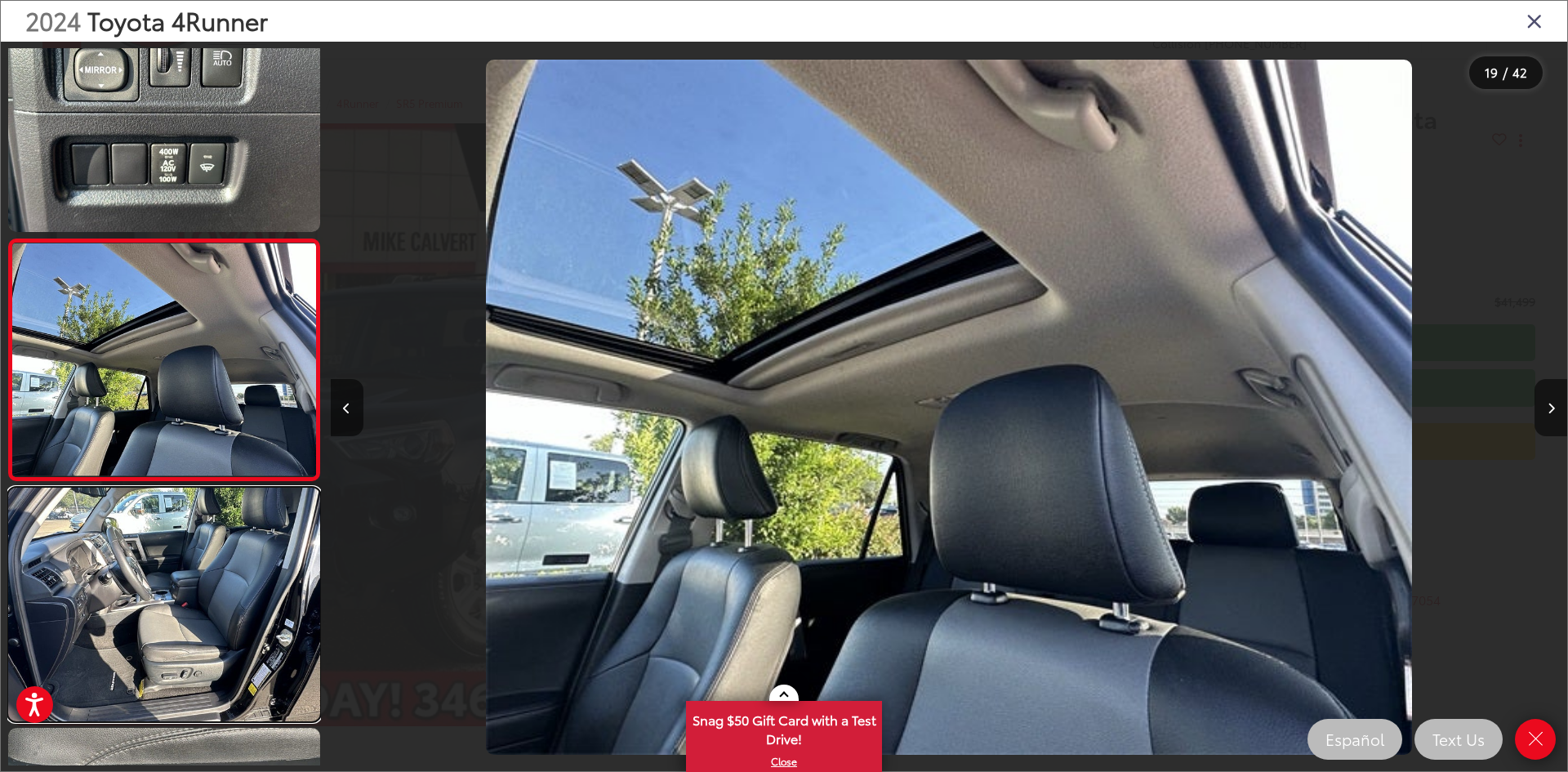
click at [201, 572] on link at bounding box center [164, 604] width 311 height 233
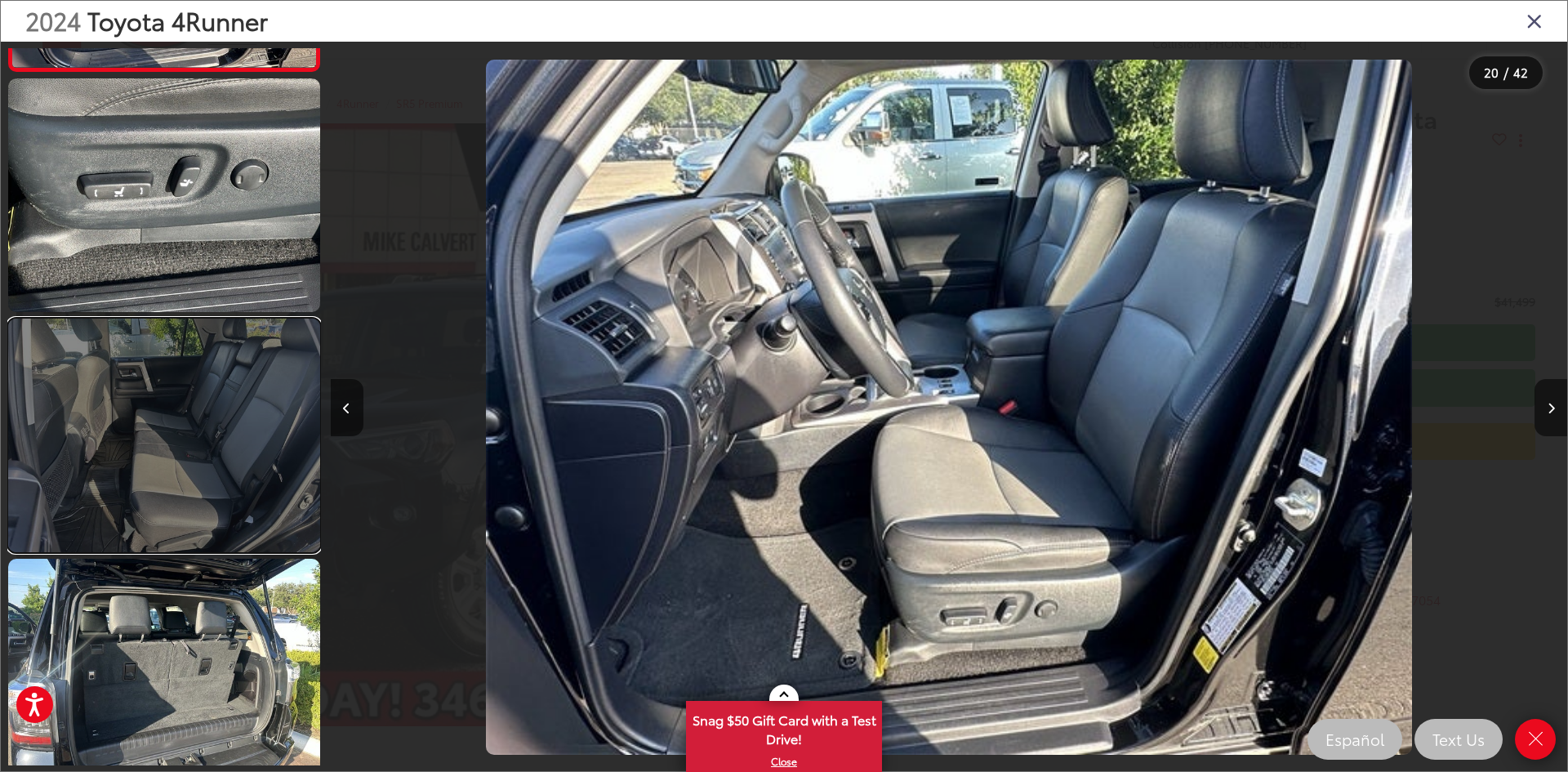
click at [189, 523] on link at bounding box center [164, 435] width 311 height 233
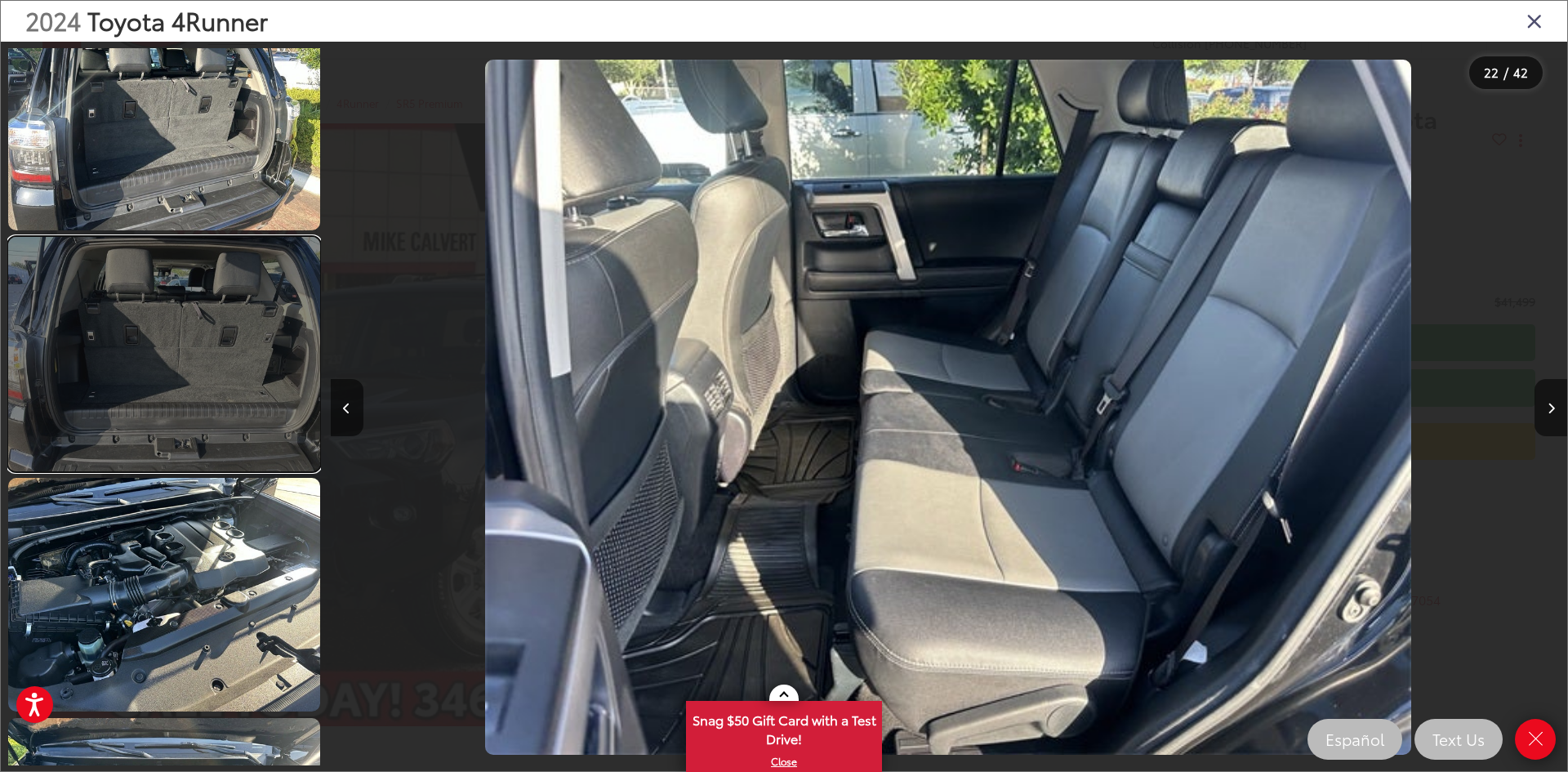
click at [188, 384] on link at bounding box center [164, 354] width 311 height 233
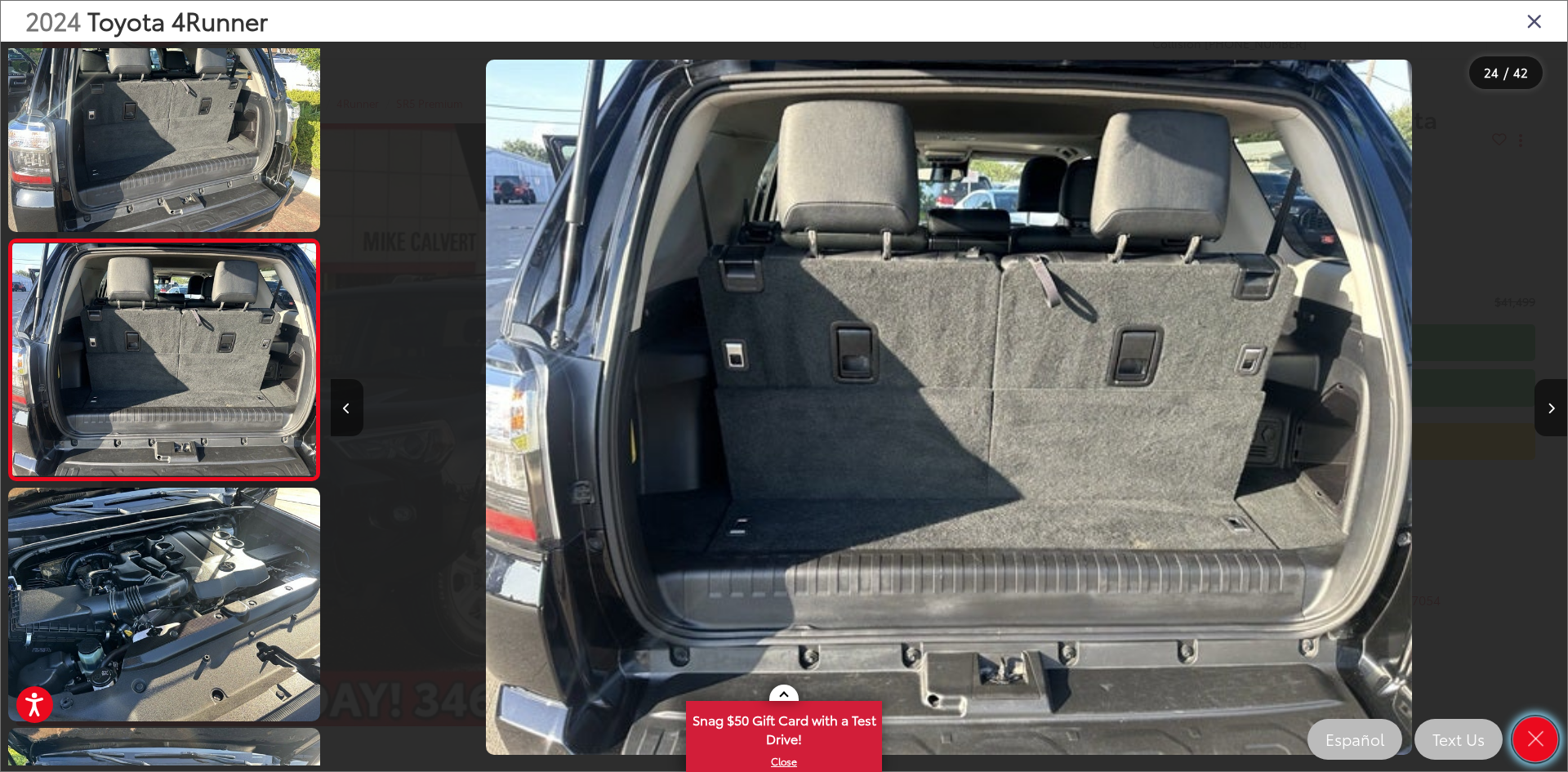
click at [1529, 743] on icon "Close" at bounding box center [1536, 739] width 23 height 23
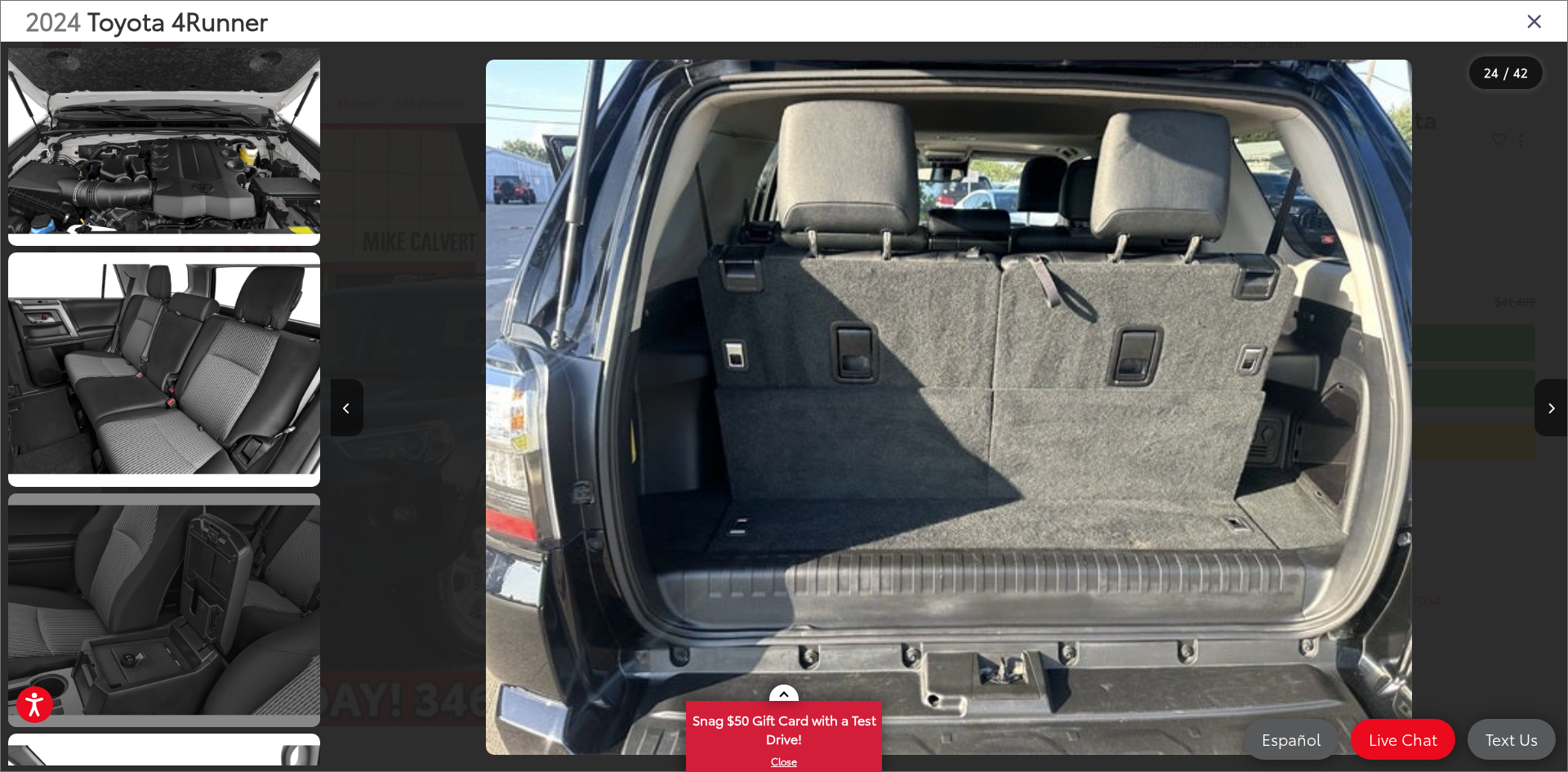
scroll to position [9375, 0]
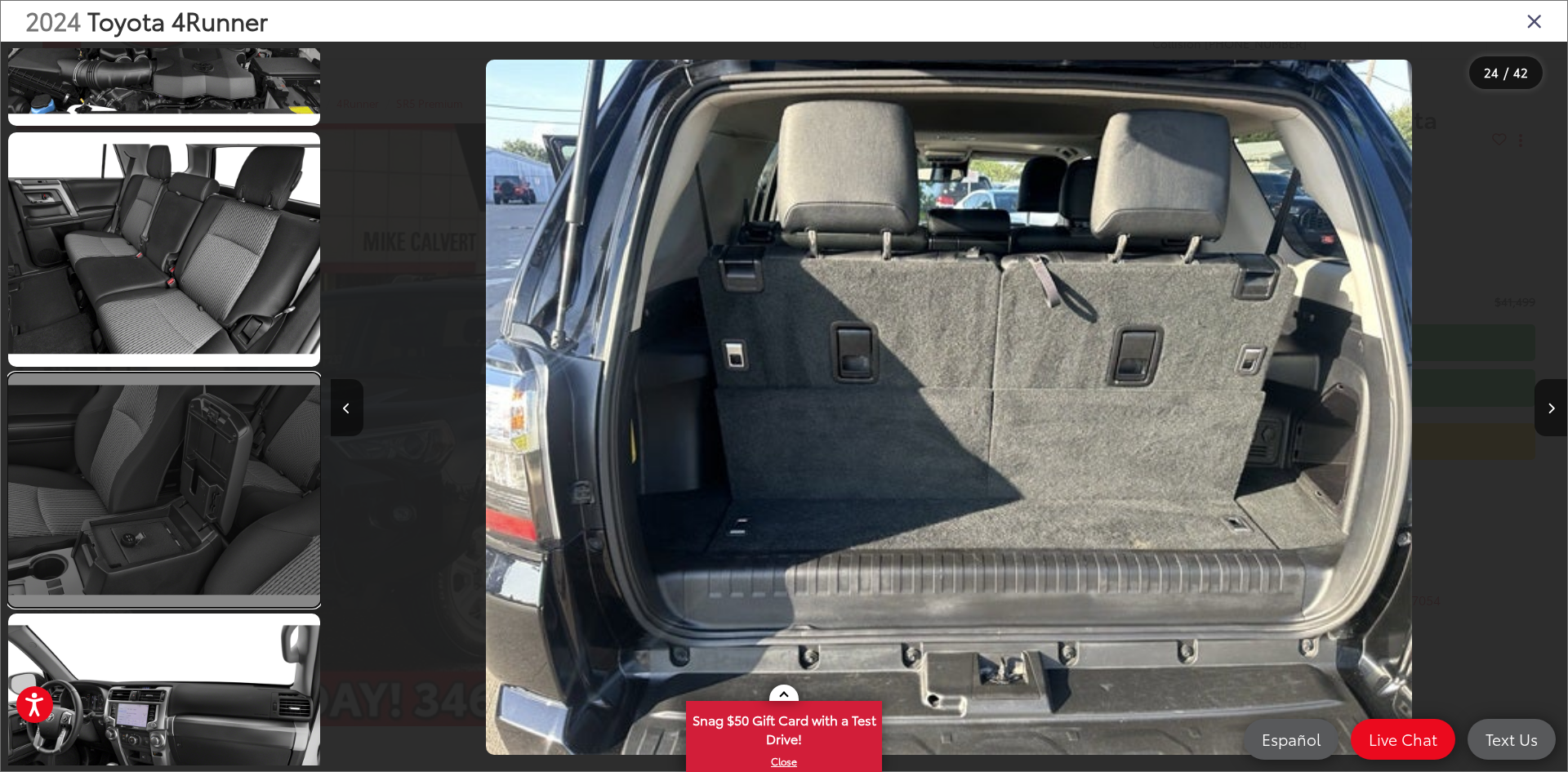
click at [197, 547] on link at bounding box center [164, 490] width 311 height 233
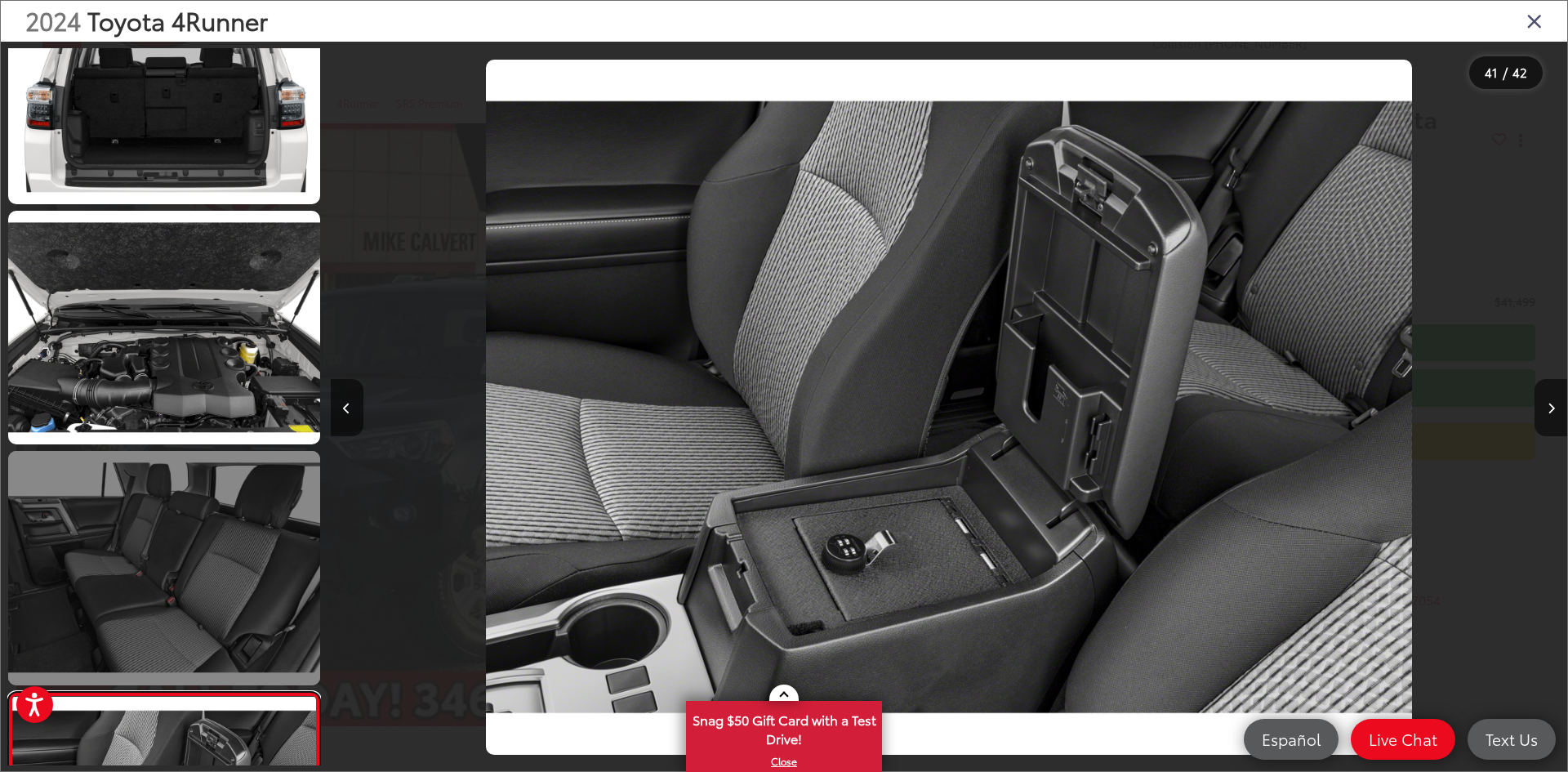
scroll to position [8558, 0]
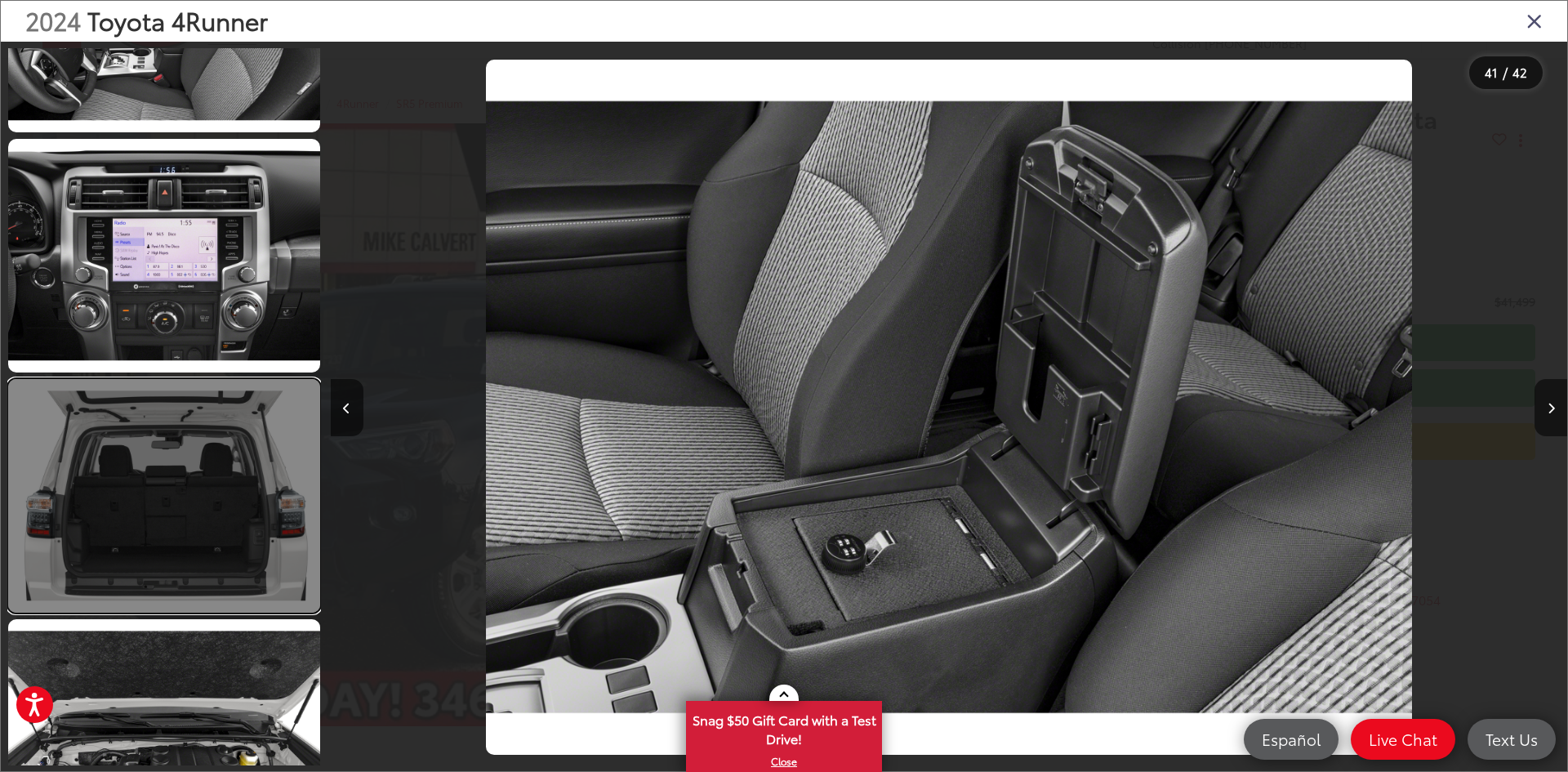
click at [207, 559] on link at bounding box center [164, 496] width 311 height 233
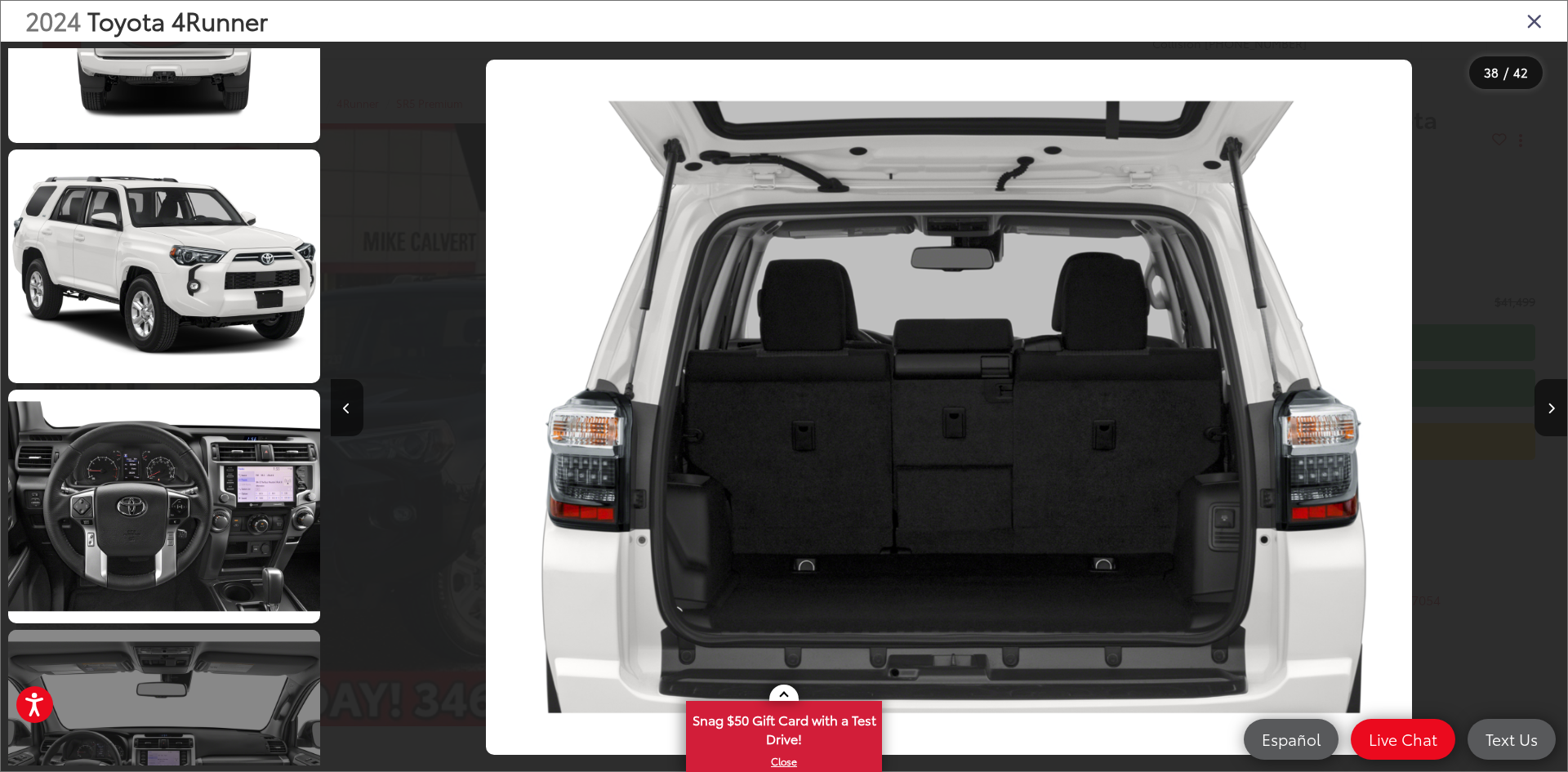
scroll to position [7310, 0]
